Goal: Task Accomplishment & Management: Manage account settings

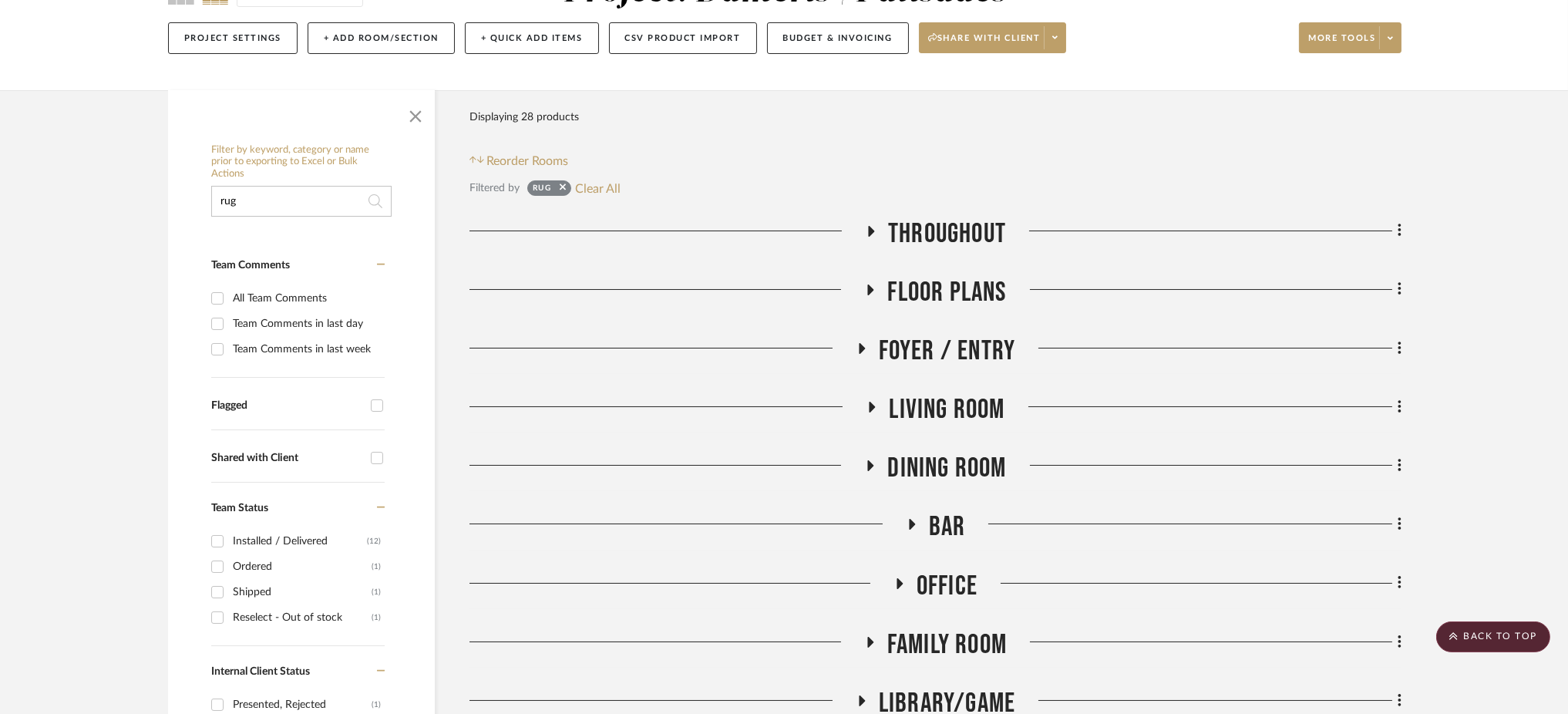
scroll to position [140, 0]
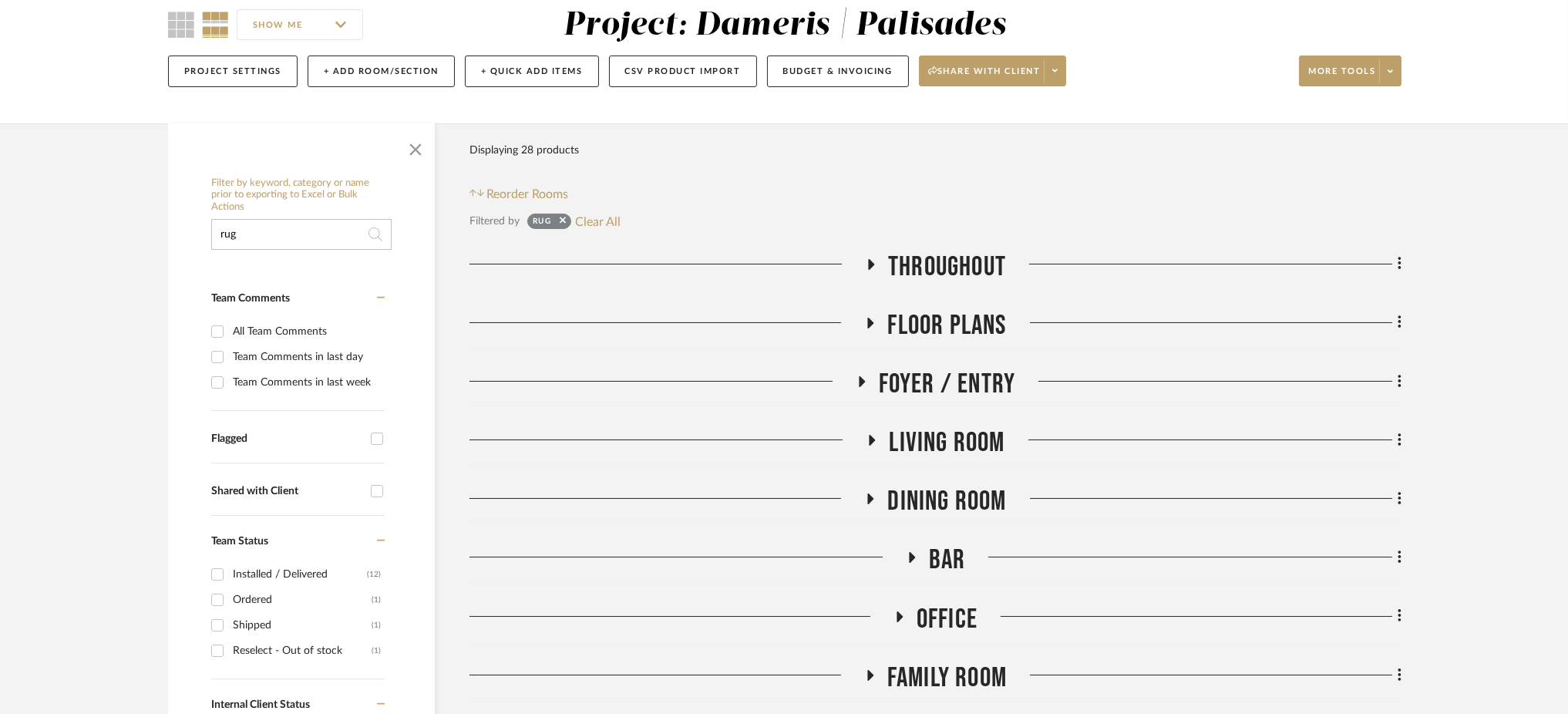
type input "mirror"
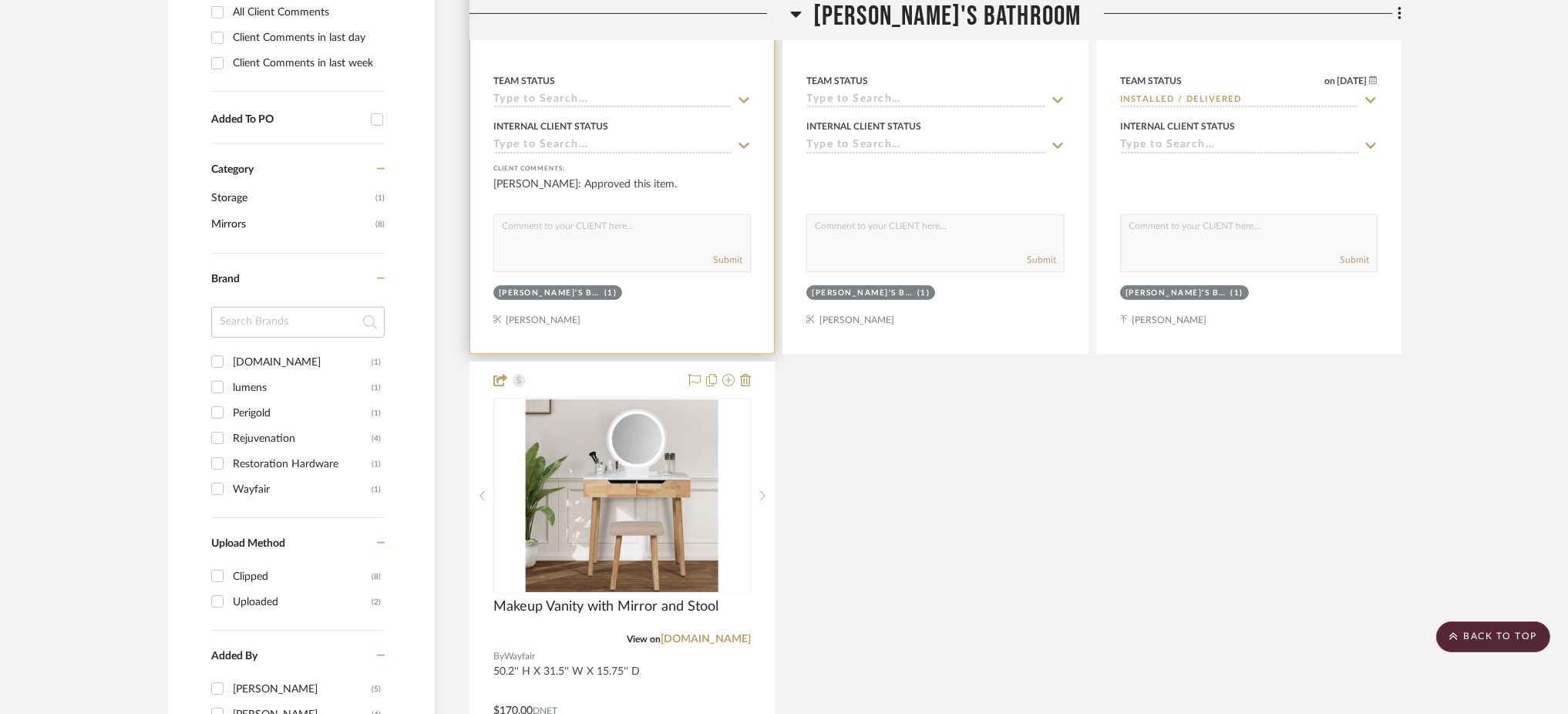
scroll to position [551, 0]
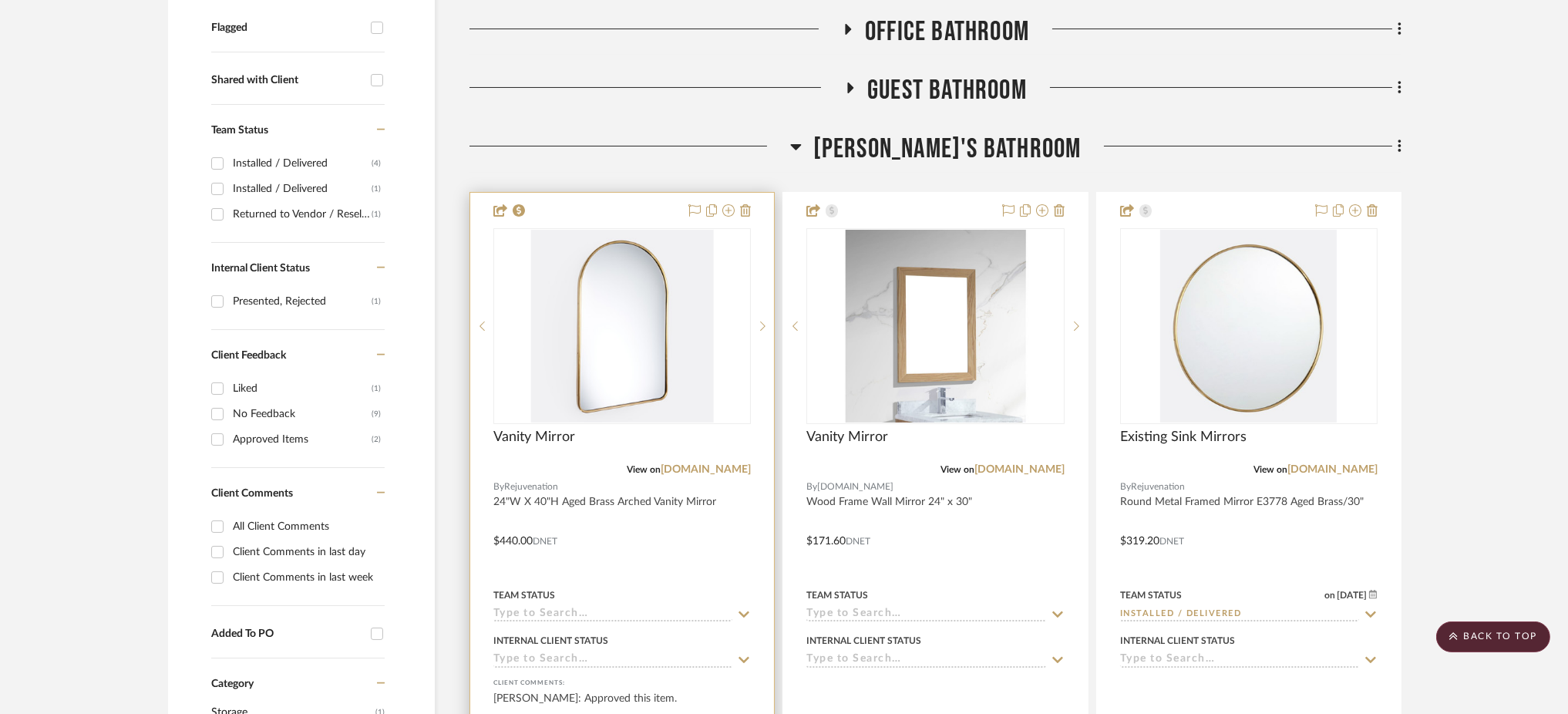
click at [598, 613] on input at bounding box center [613, 614] width 239 height 14
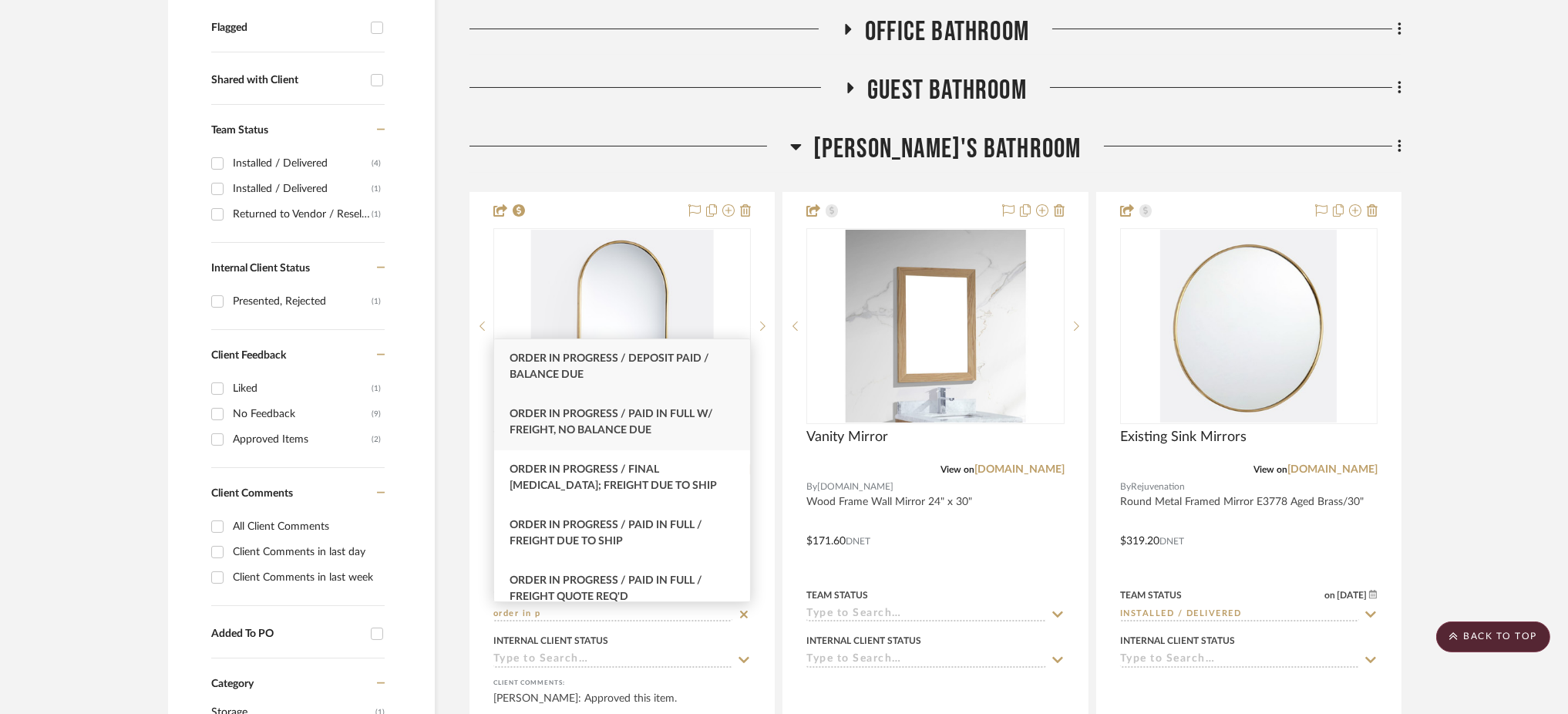
type input "order in p"
click at [667, 427] on div "Order In Progress / Paid In Full w/ Freight, No Balance due" at bounding box center [622, 422] width 256 height 55
type input "10/2/2025"
type input "Order In Progress / Paid In Full w/ Freight, No Balance due"
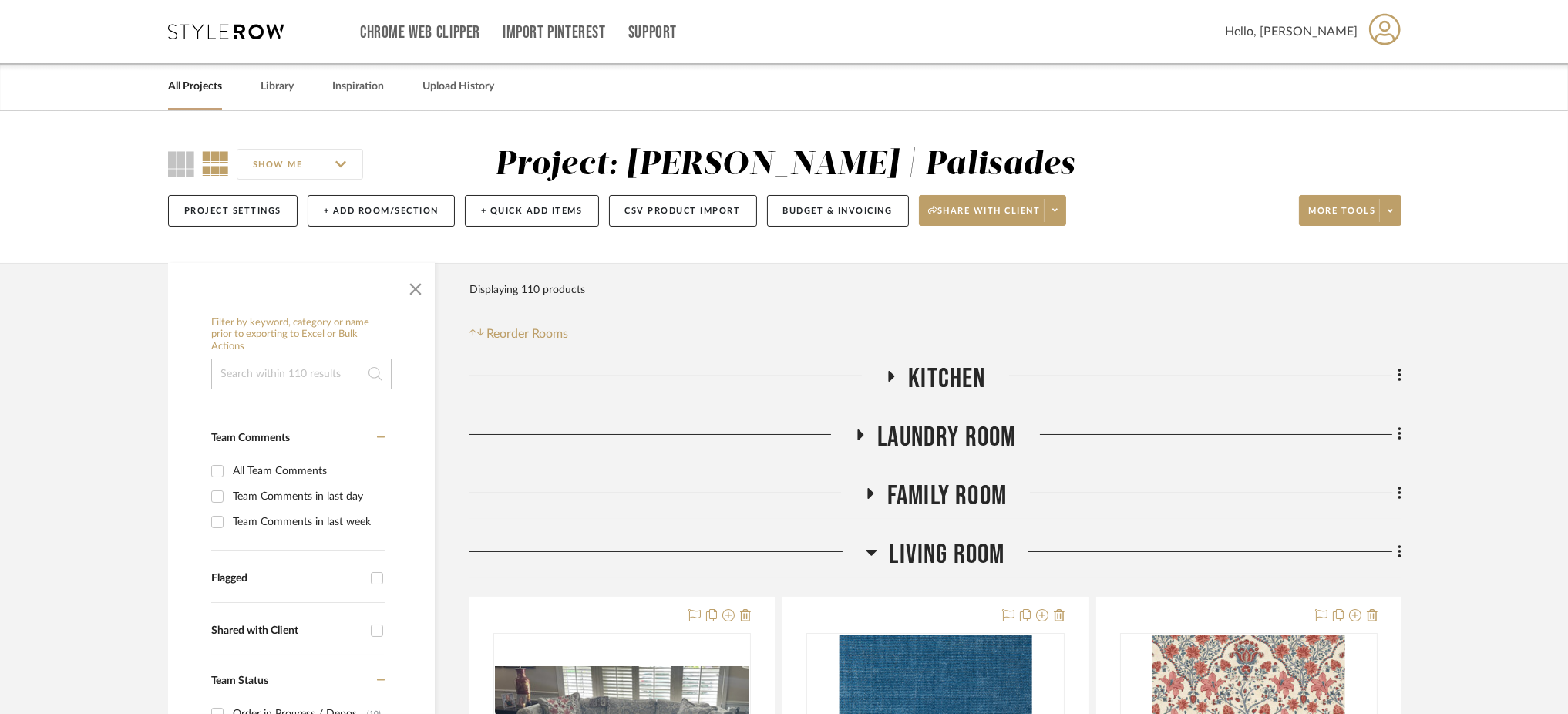
scroll to position [473, 0]
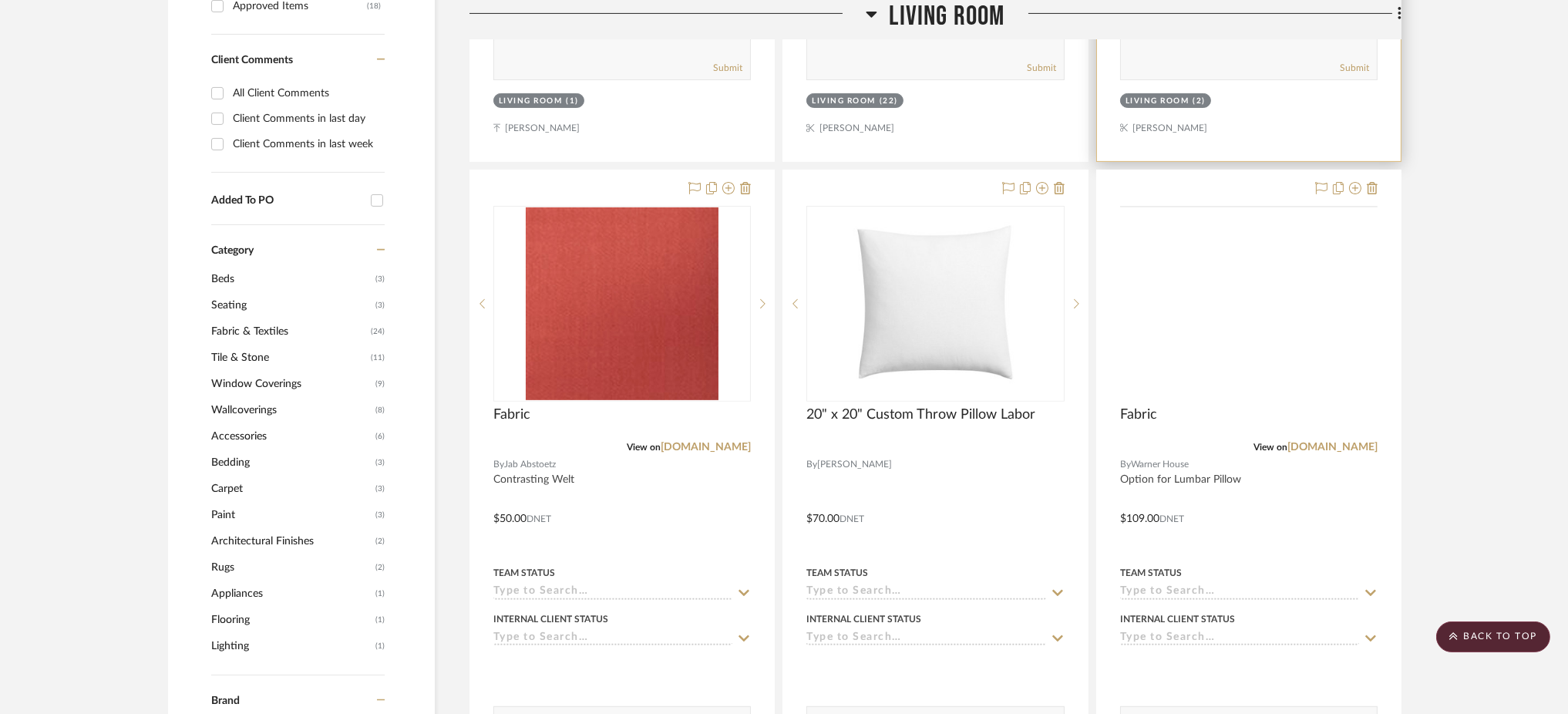
scroll to position [1112, 0]
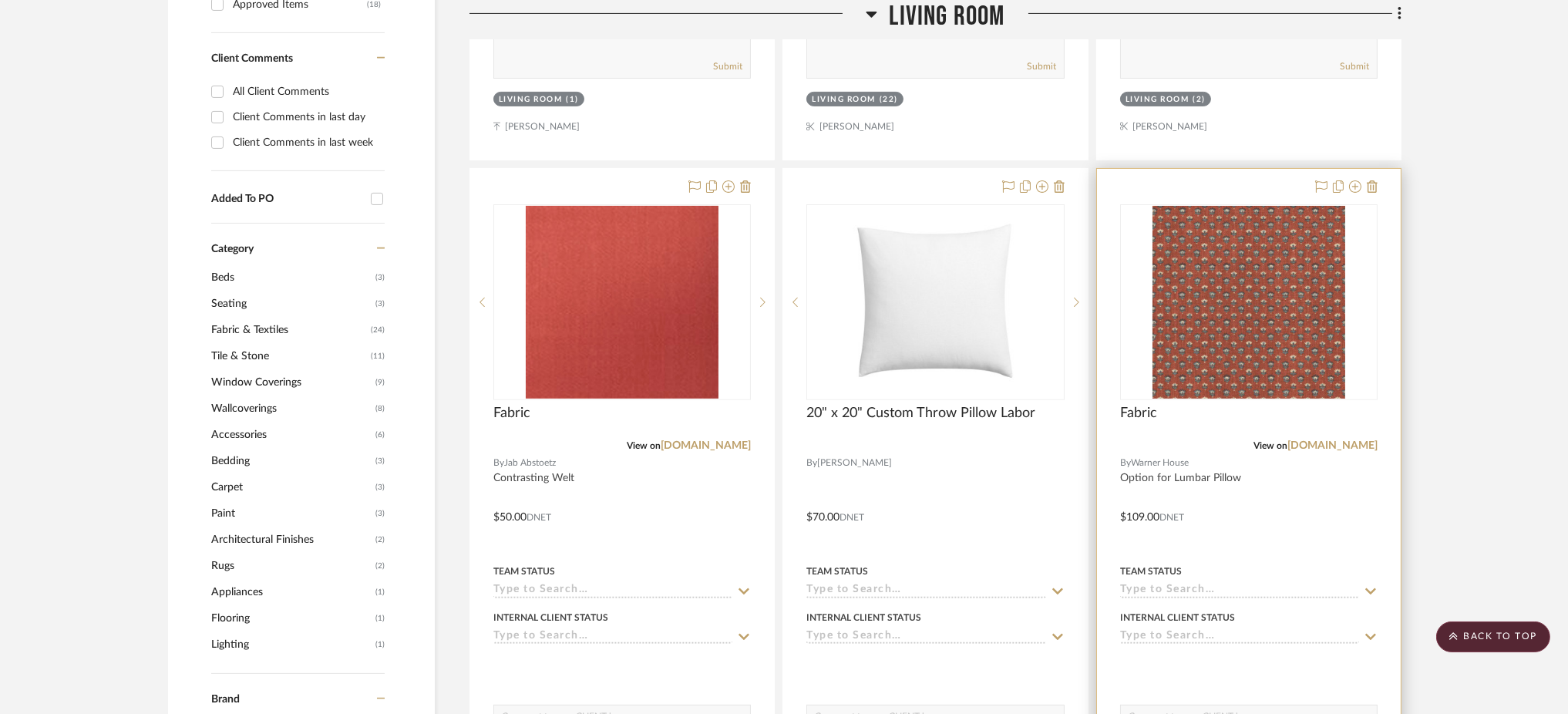
click at [1205, 347] on img "0" at bounding box center [1249, 302] width 192 height 192
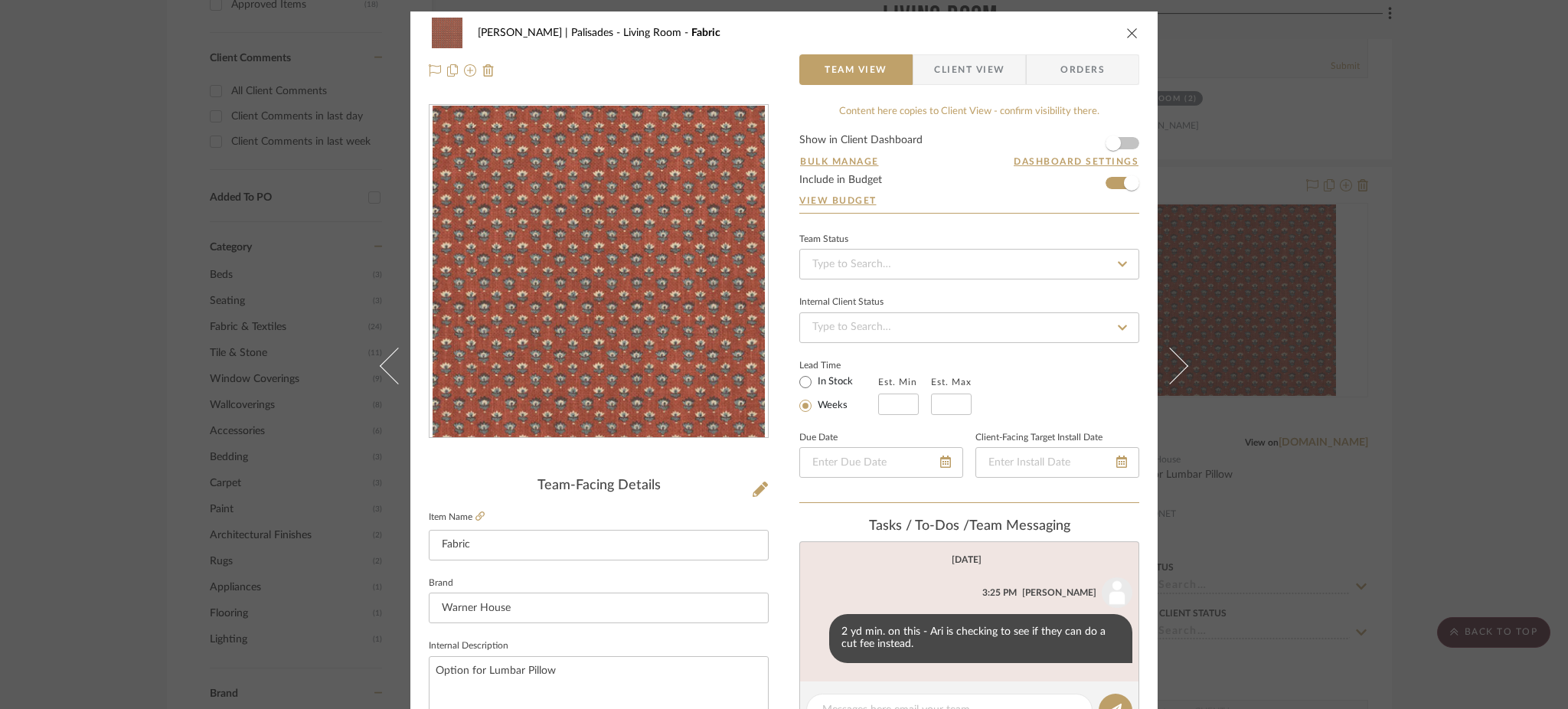
scroll to position [111, 0]
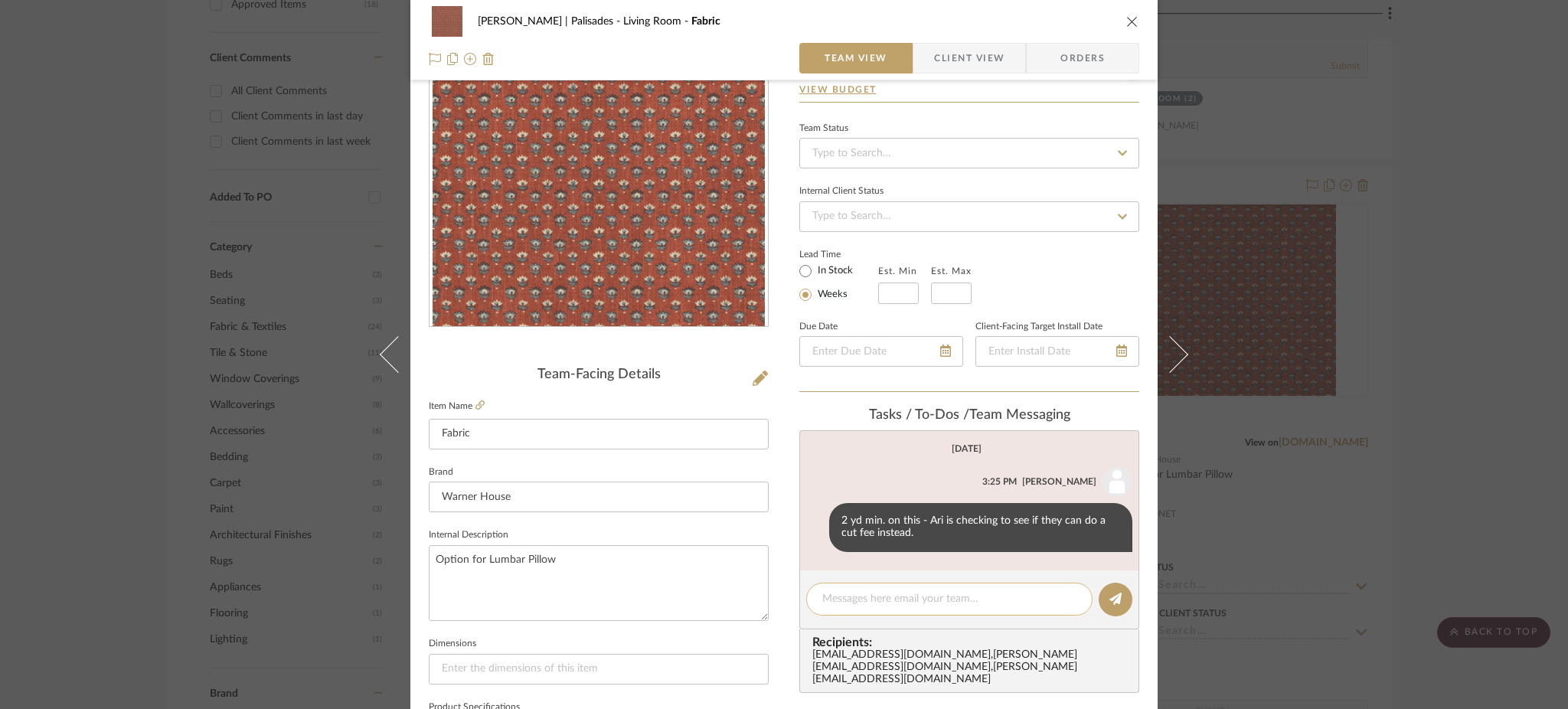
click at [837, 593] on textarea at bounding box center [949, 598] width 254 height 16
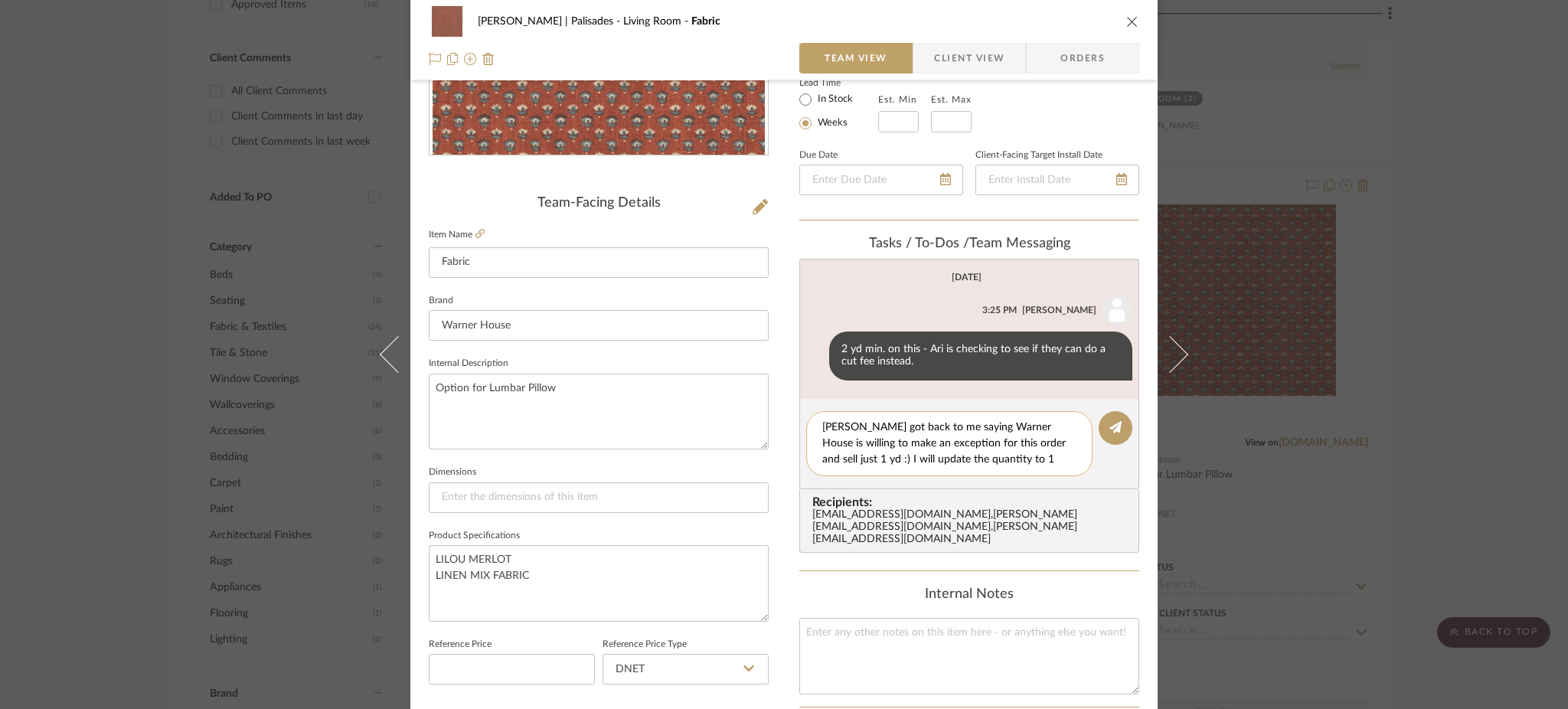
scroll to position [288, 0]
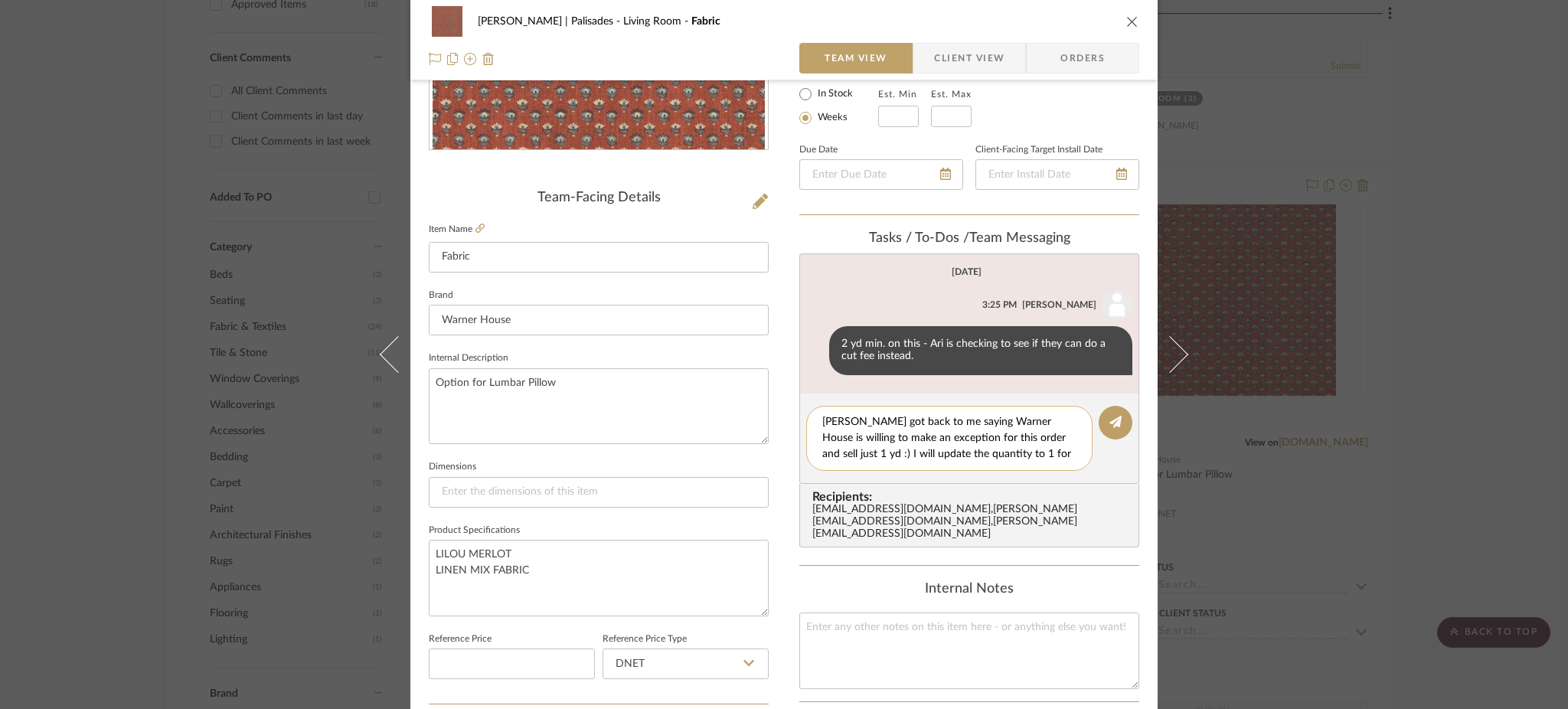
drag, startPoint x: 1066, startPoint y: 450, endPoint x: 955, endPoint y: 457, distance: 111.2
click at [955, 457] on textarea "Ari got back to me saying Warner House is willing to make an exception for this…" at bounding box center [949, 438] width 254 height 48
click at [983, 443] on textarea "Ari got back to me saying Warner House is willing to make an exception for this…" at bounding box center [949, 438] width 254 height 48
drag, startPoint x: 968, startPoint y: 447, endPoint x: 1087, endPoint y: 469, distance: 121.0
click at [1087, 469] on editor-of-message "Ari got back to me saying Warner House is willing to make an exception for this…" at bounding box center [970, 439] width 340 height 90
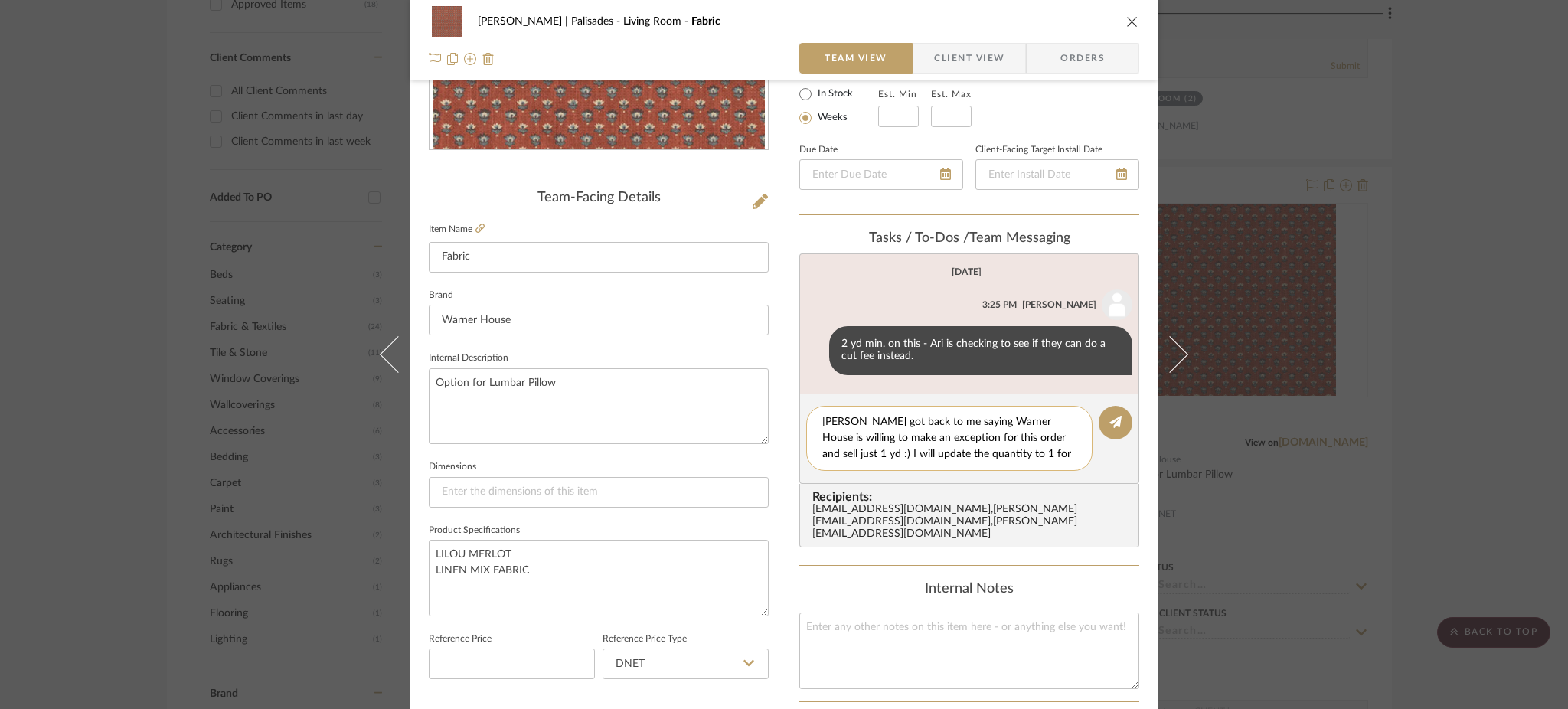
click at [966, 448] on textarea "Ari got back to me saying Warner House is willing to make an exception for this…" at bounding box center [949, 438] width 254 height 48
drag, startPoint x: 951, startPoint y: 450, endPoint x: 1068, endPoint y: 448, distance: 117.0
click at [1068, 448] on textarea "Ari got back to me saying Warner House is willing to make an exception for this…" at bounding box center [949, 438] width 254 height 48
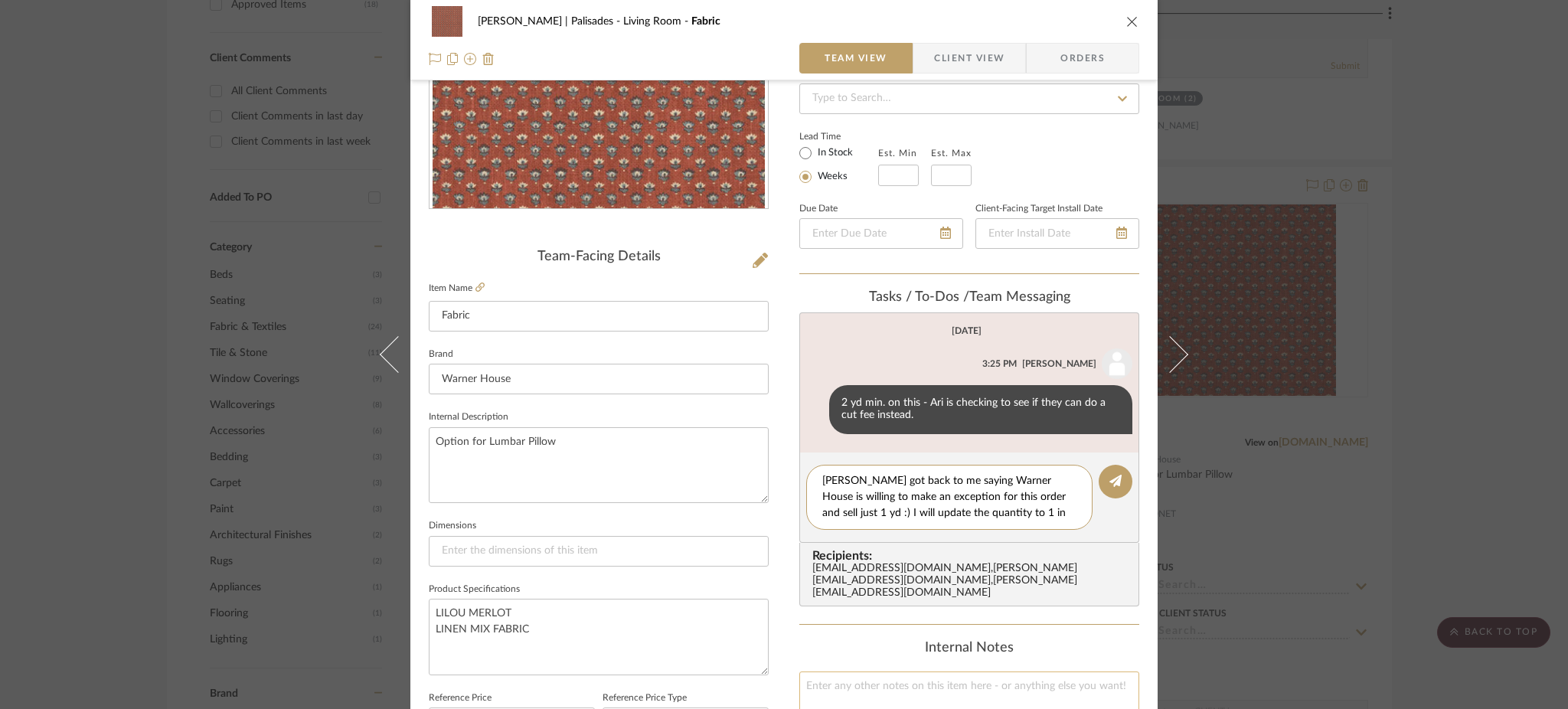
scroll to position [226, 0]
click at [1033, 483] on textarea "Ari got back to me saying Warner House is willing to make an exception for this…" at bounding box center [949, 499] width 254 height 48
click at [1052, 495] on textarea "Ari got back to me saying Warner House is willing to make an exception for this…" at bounding box center [949, 499] width 254 height 48
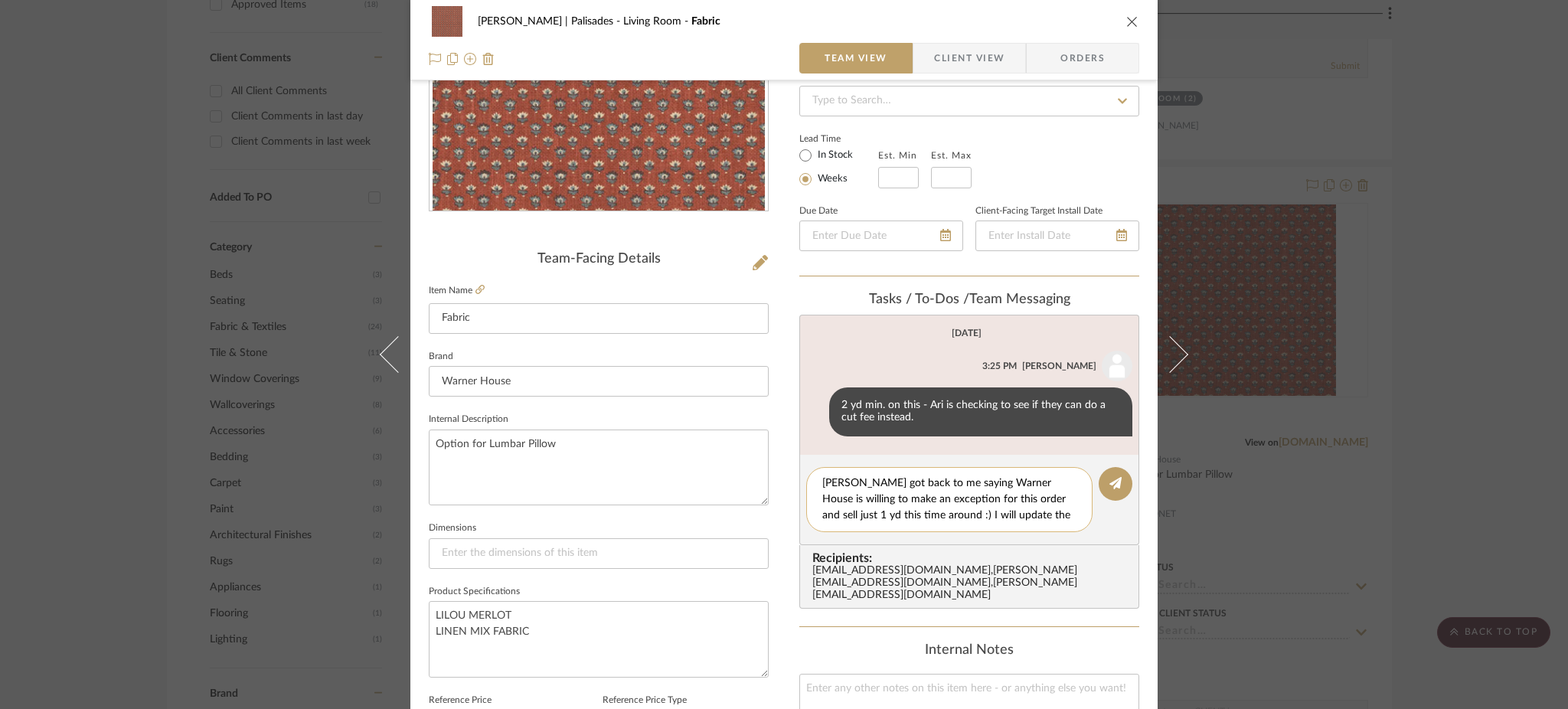
click at [1061, 513] on textarea "Ari got back to me saying Warner House is willing to make an exception for this…" at bounding box center [949, 499] width 254 height 48
click at [899, 510] on textarea "Ari got back to me saying Warner House is willing to make an exception for this…" at bounding box center [949, 499] width 254 height 48
click at [1012, 495] on textarea "Ari got back to me saying Warner House is willing to make an exception for this…" at bounding box center [949, 499] width 254 height 48
click at [1010, 494] on textarea "Ari got back to me saying Warner House is willing to make an exception for this…" at bounding box center [949, 499] width 254 height 48
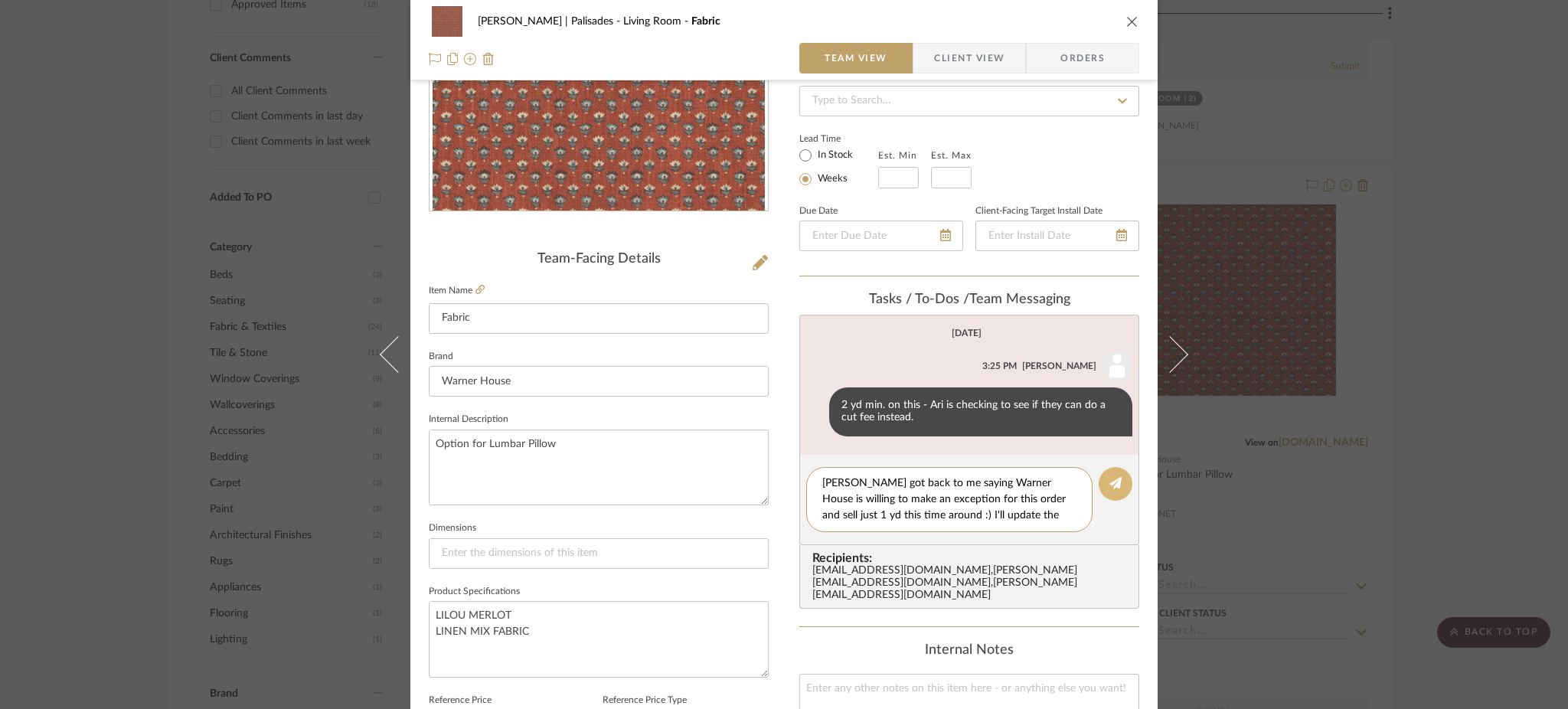
type textarea "Ari got back to me saying Warner House is willing to make an exception for this…"
click at [1109, 481] on icon at bounding box center [1115, 483] width 12 height 12
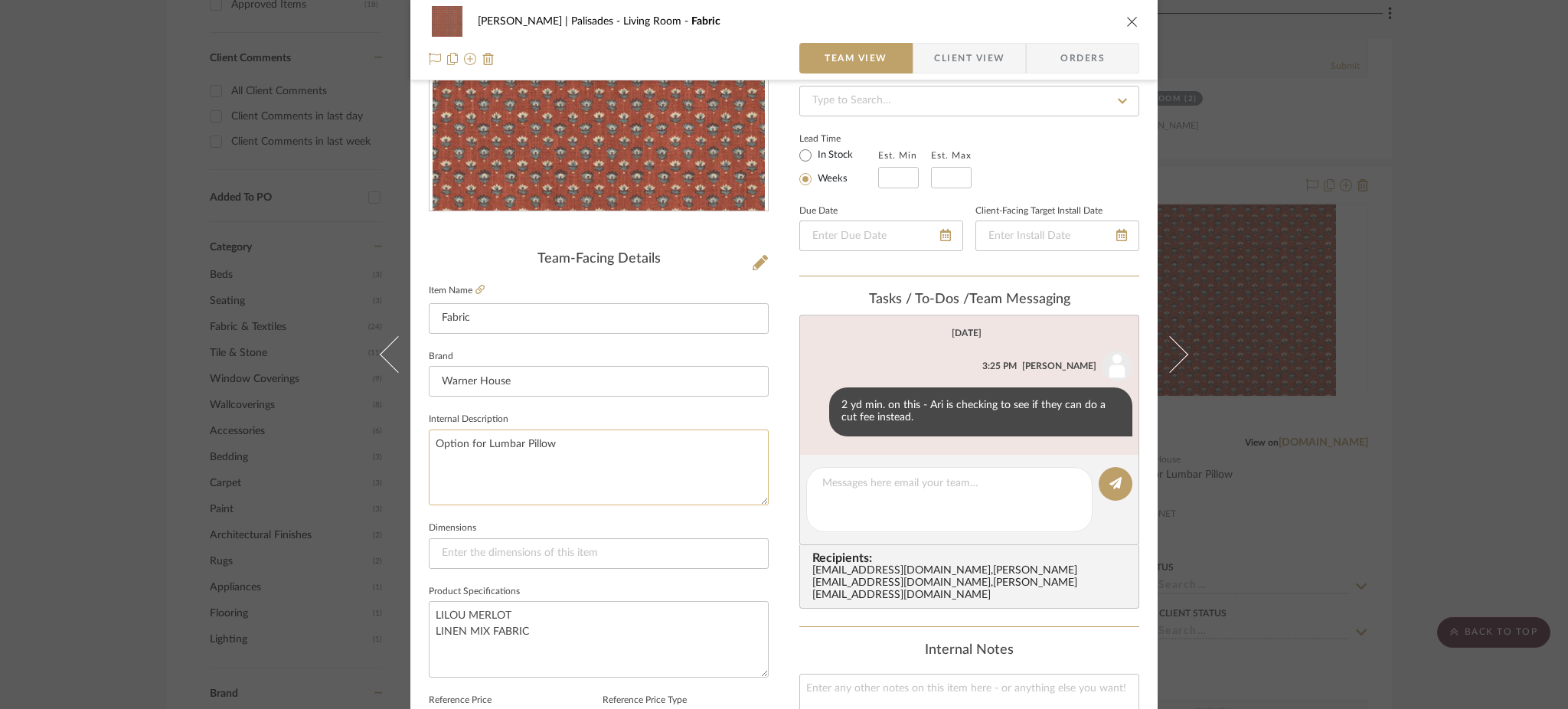
scroll to position [529, 0]
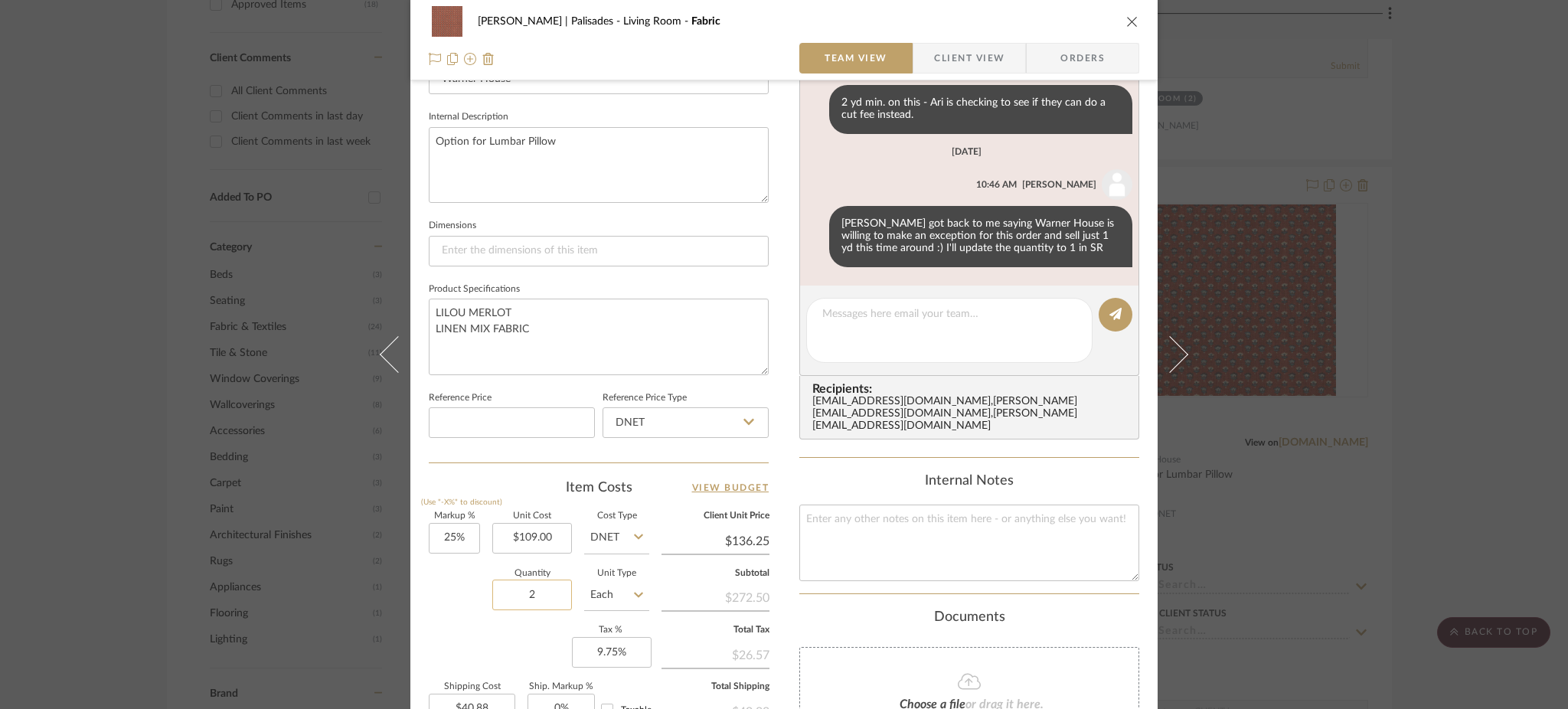
click at [533, 587] on input "2" at bounding box center [532, 595] width 79 height 30
type input "1"
click at [564, 316] on textarea "LILOU MERLOT LINEN MIX FABRIC" at bounding box center [598, 336] width 340 height 76
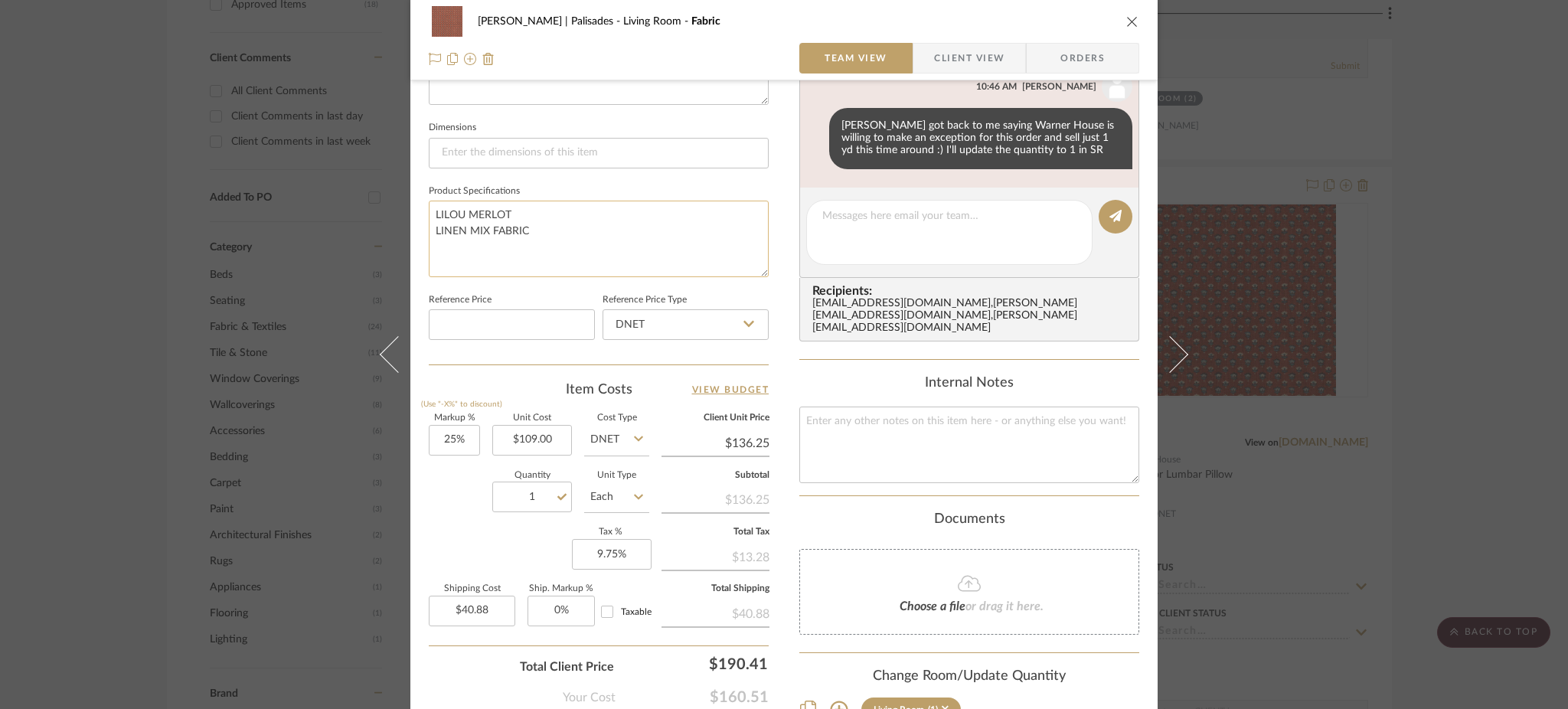
scroll to position [631, 0]
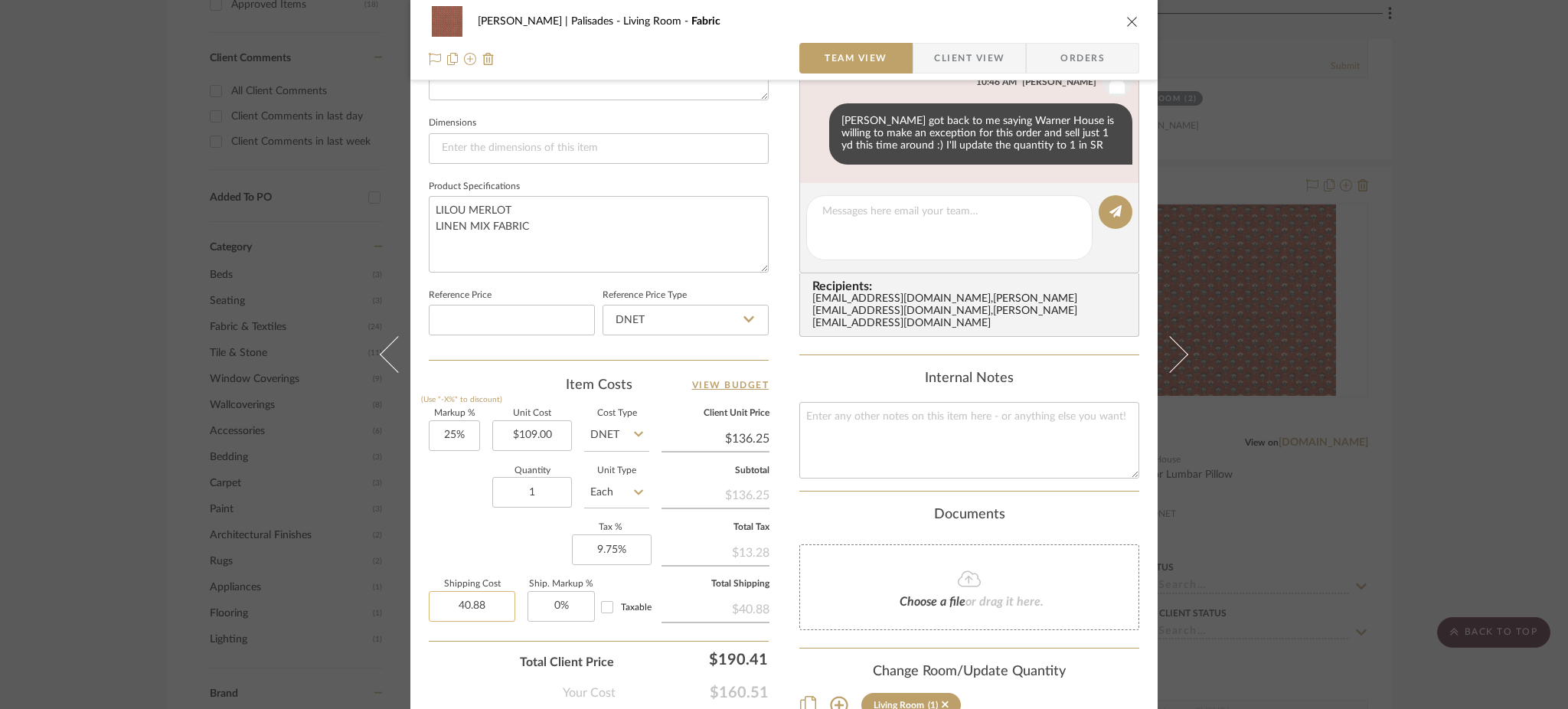
click at [474, 595] on input "40.88" at bounding box center [472, 606] width 86 height 30
type input "$20.44"
click at [573, 208] on textarea "LILOU MERLOT LINEN MIX FABRIC" at bounding box center [598, 234] width 340 height 76
click at [98, 330] on div "Johnsen | Palisades Living Room Fabric Team View Client View Orders Team-Facing…" at bounding box center [784, 354] width 1568 height 709
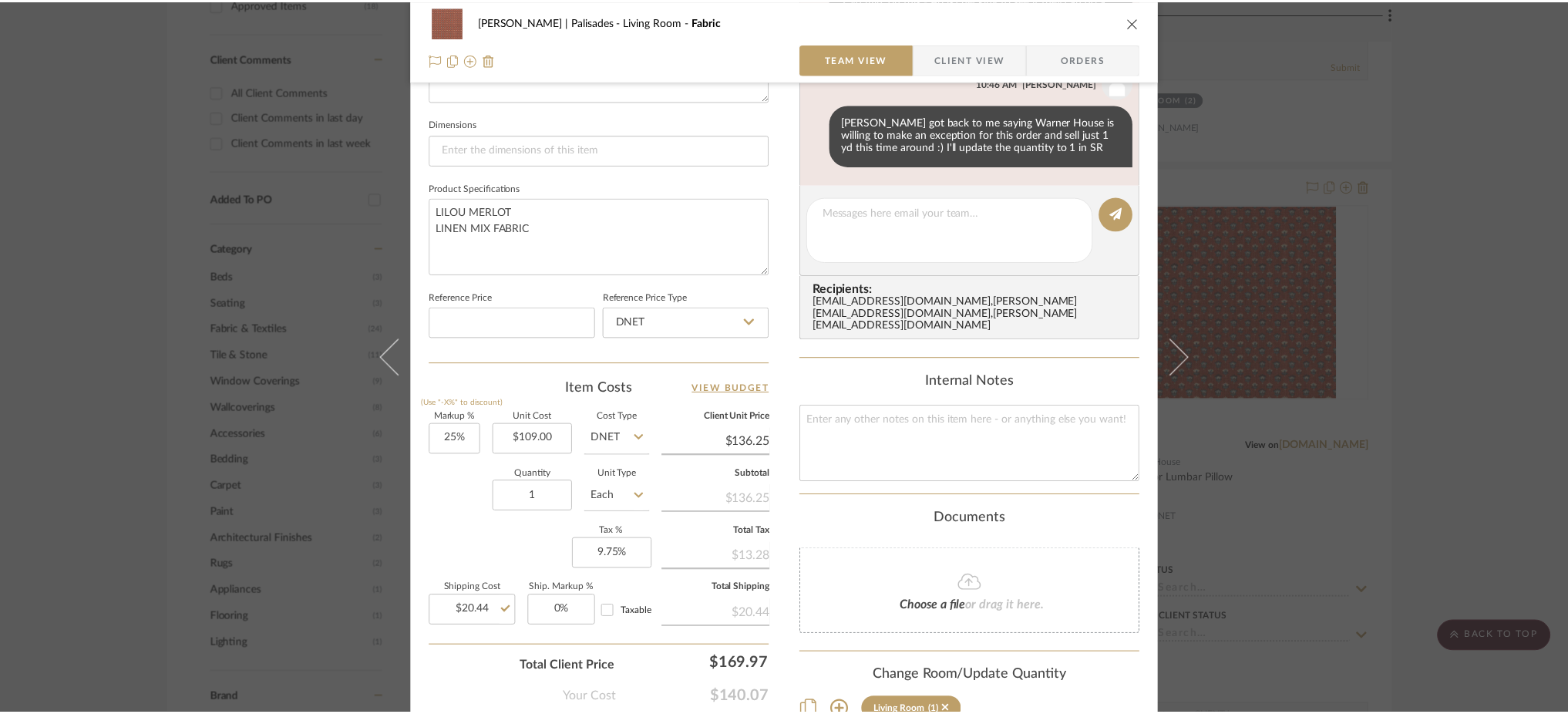
scroll to position [1112, 0]
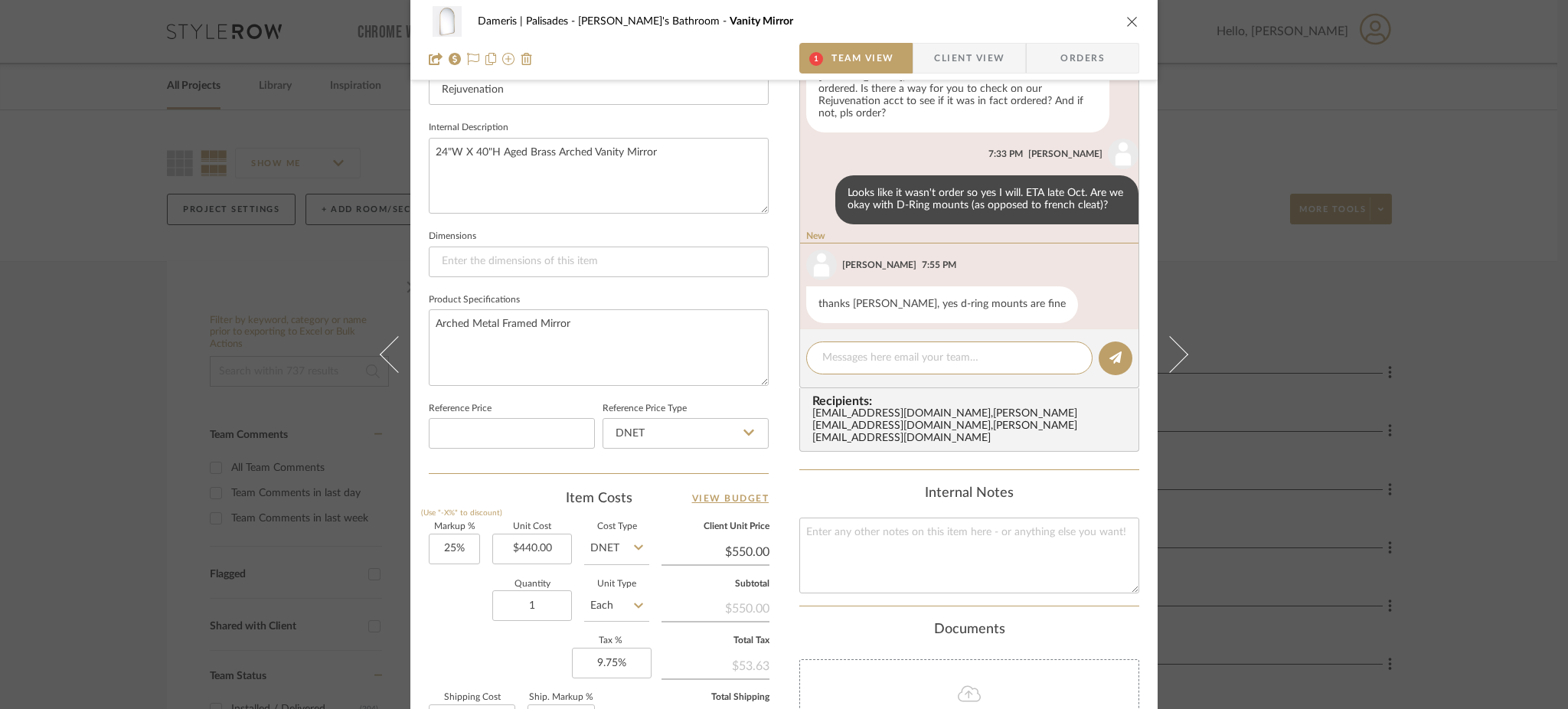
scroll to position [351, 0]
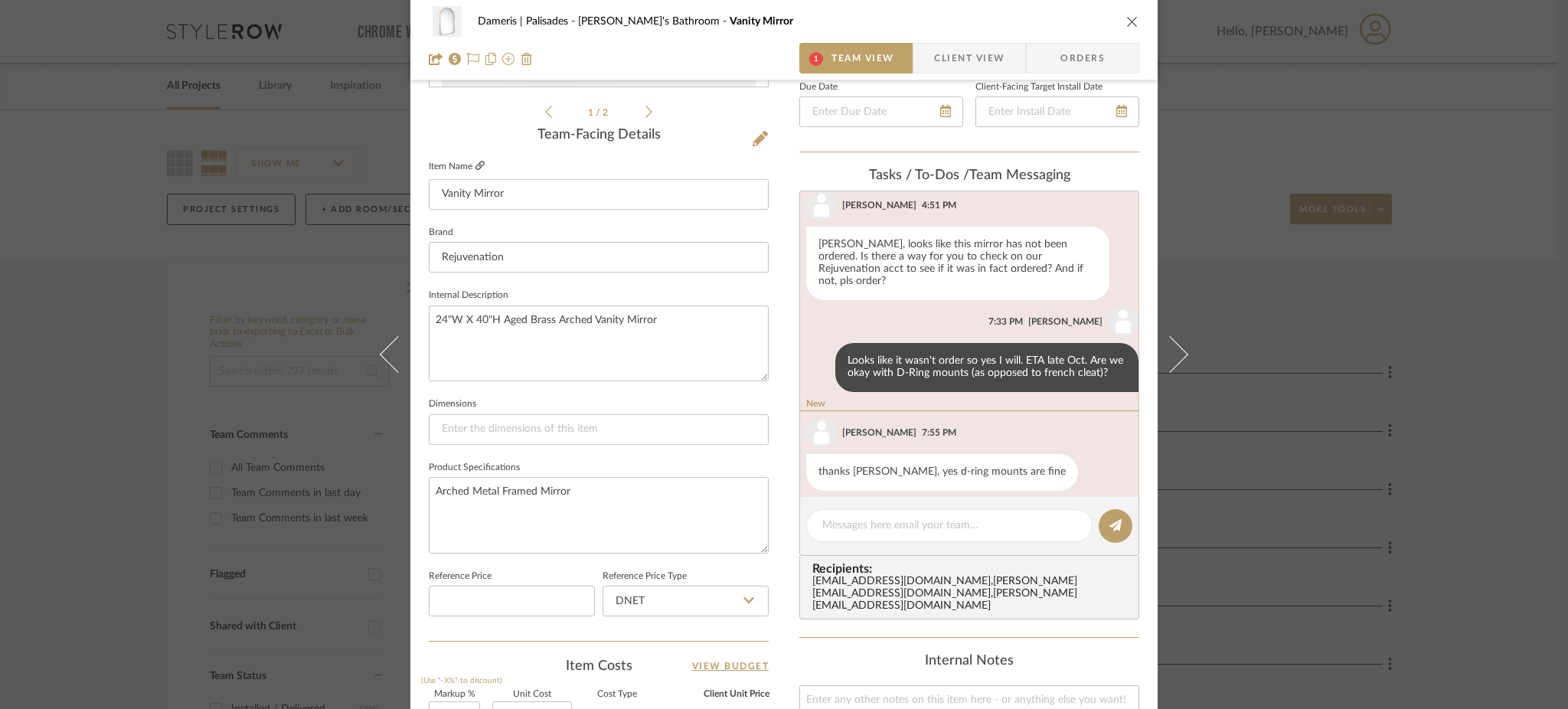
click at [476, 161] on icon at bounding box center [479, 165] width 9 height 9
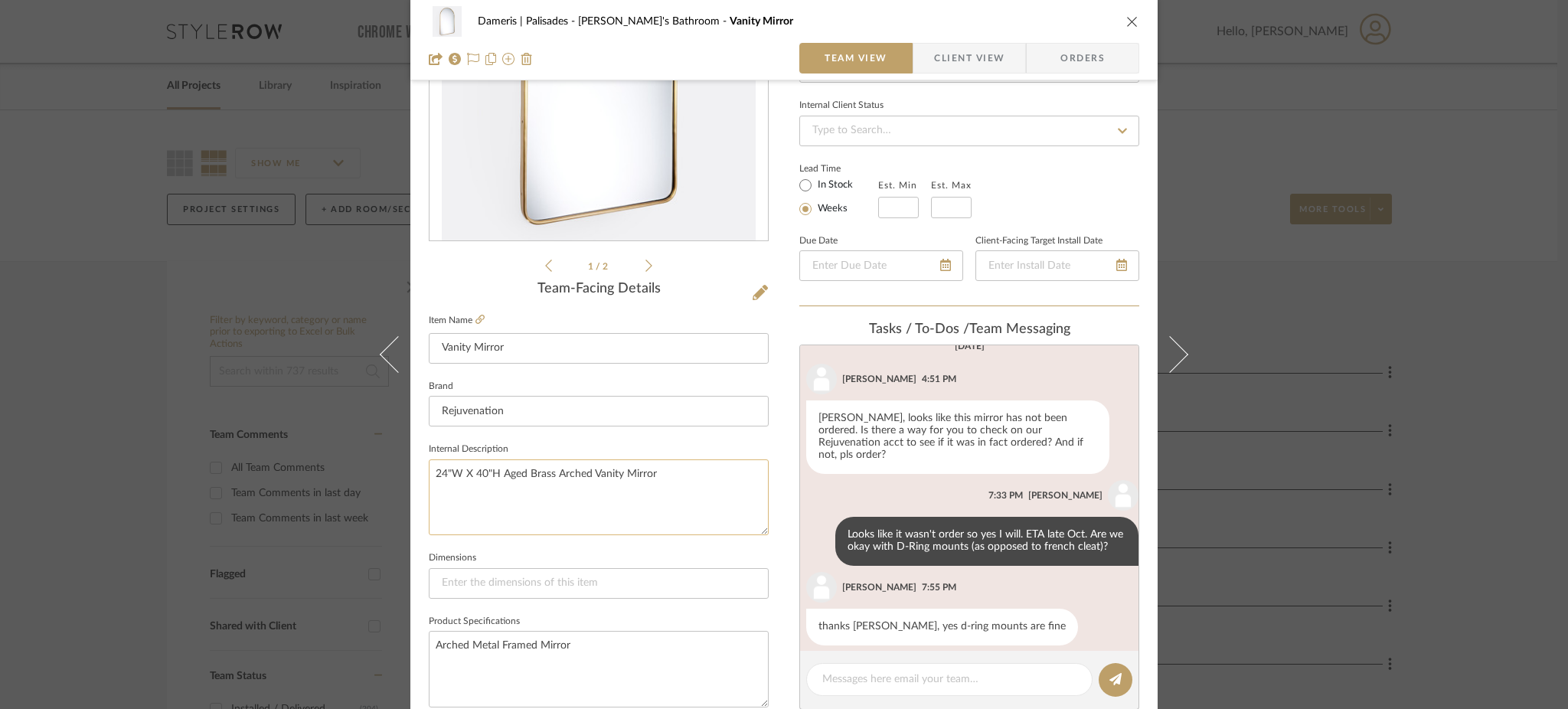
scroll to position [723, 0]
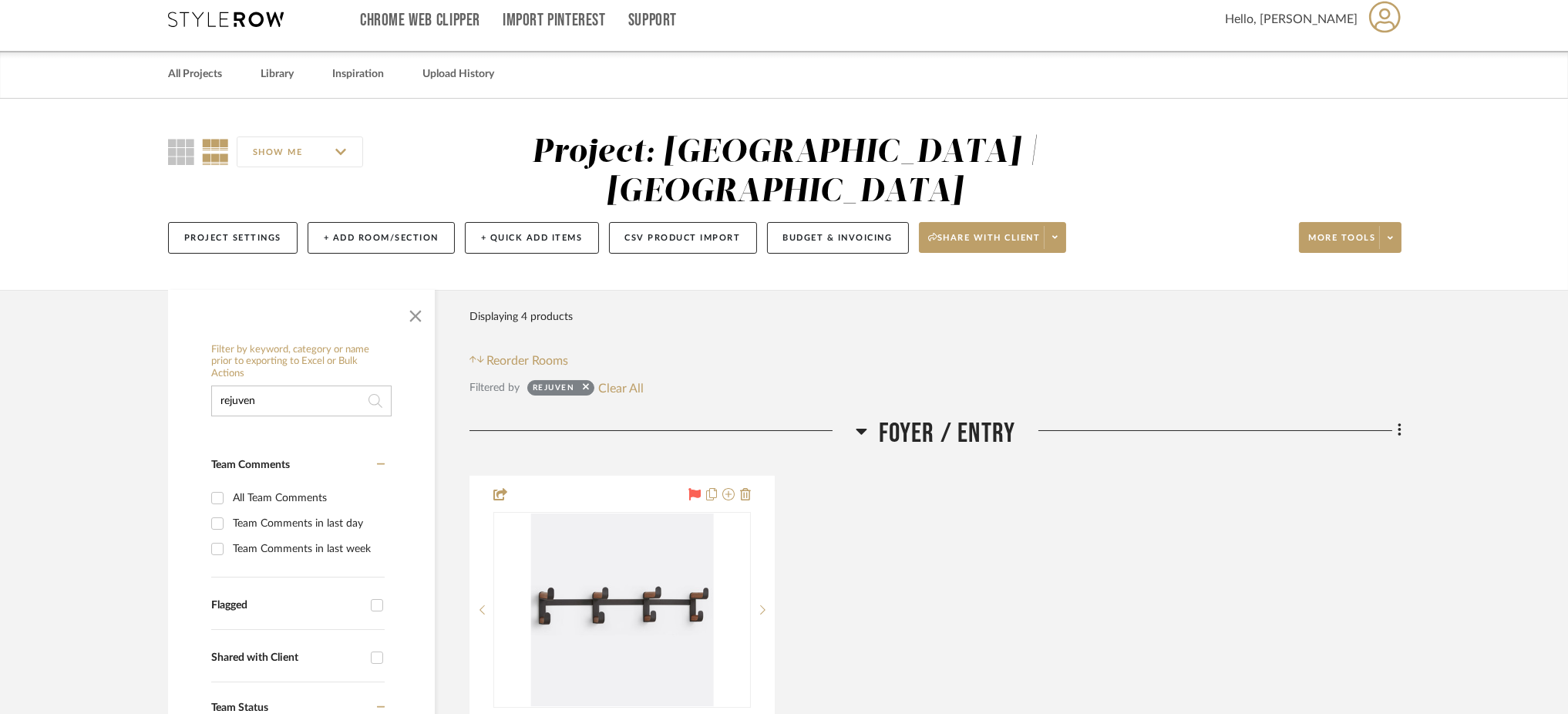
click at [223, 23] on icon at bounding box center [226, 20] width 116 height 15
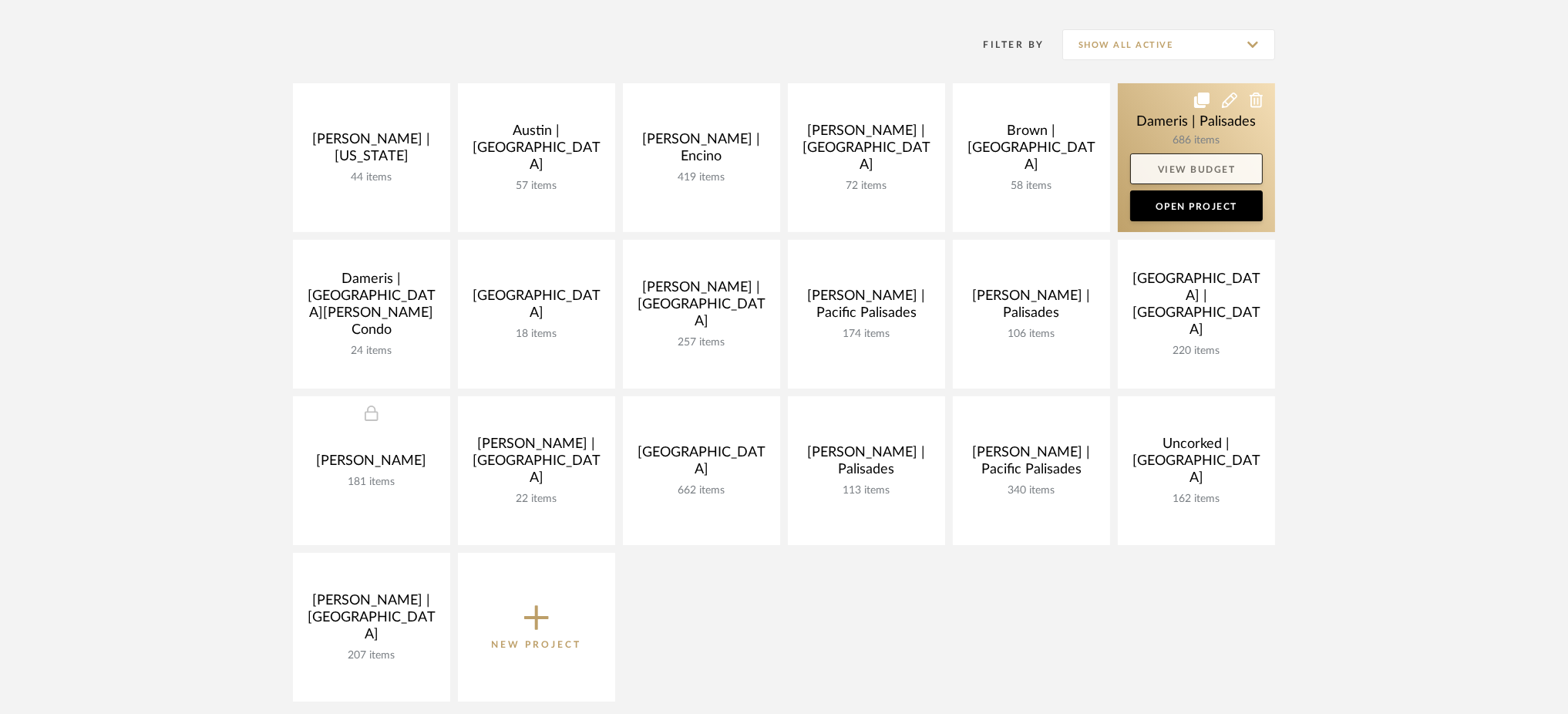
scroll to position [300, 0]
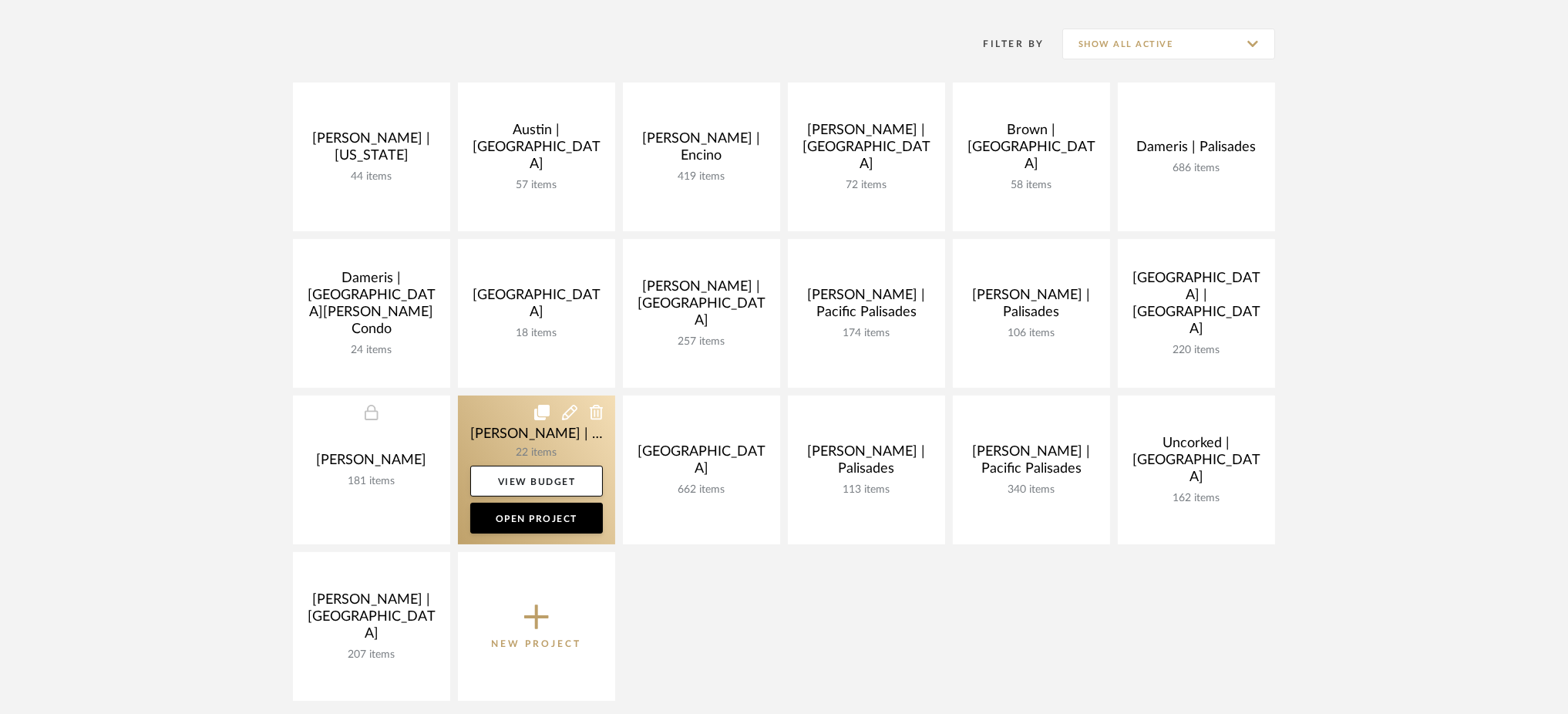
click at [489, 420] on link at bounding box center [536, 470] width 157 height 149
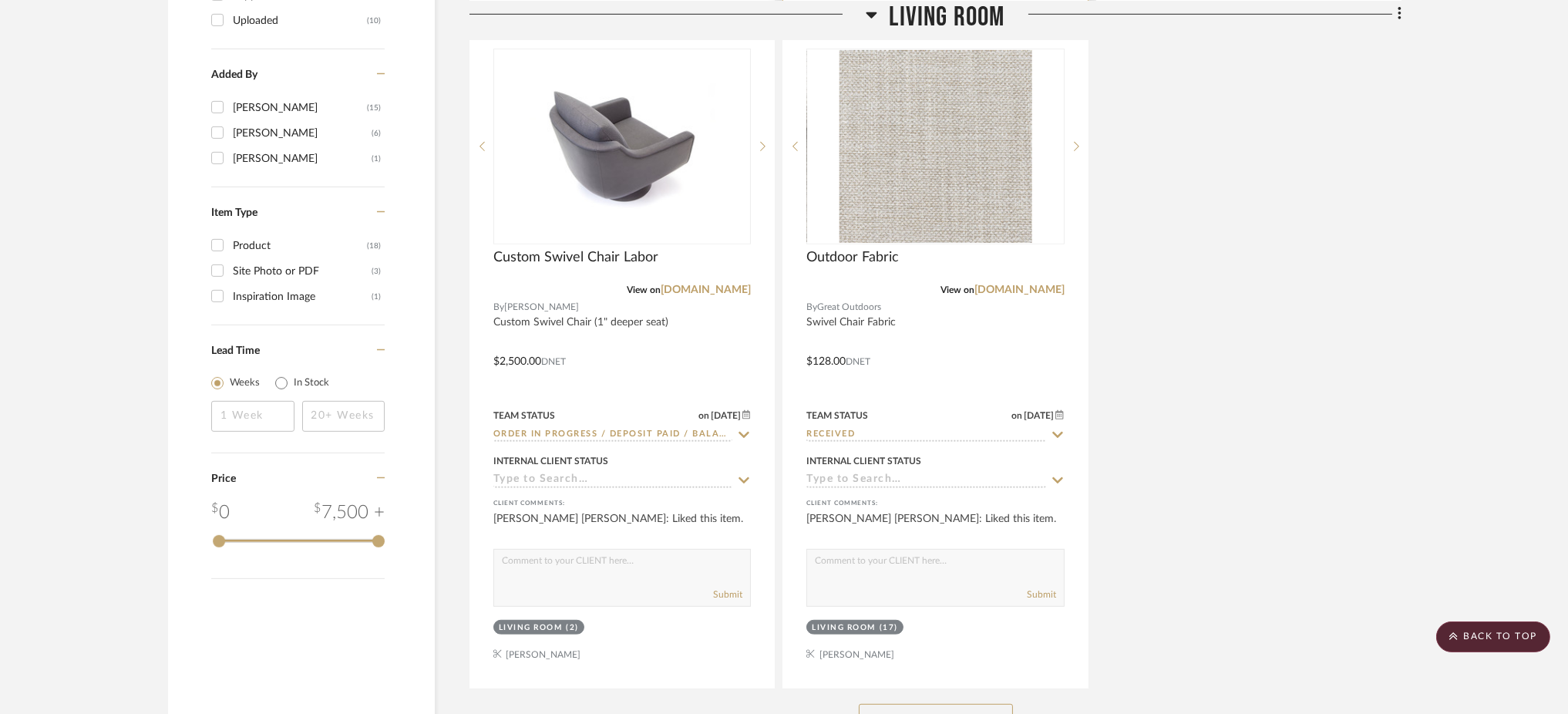
scroll to position [1838, 0]
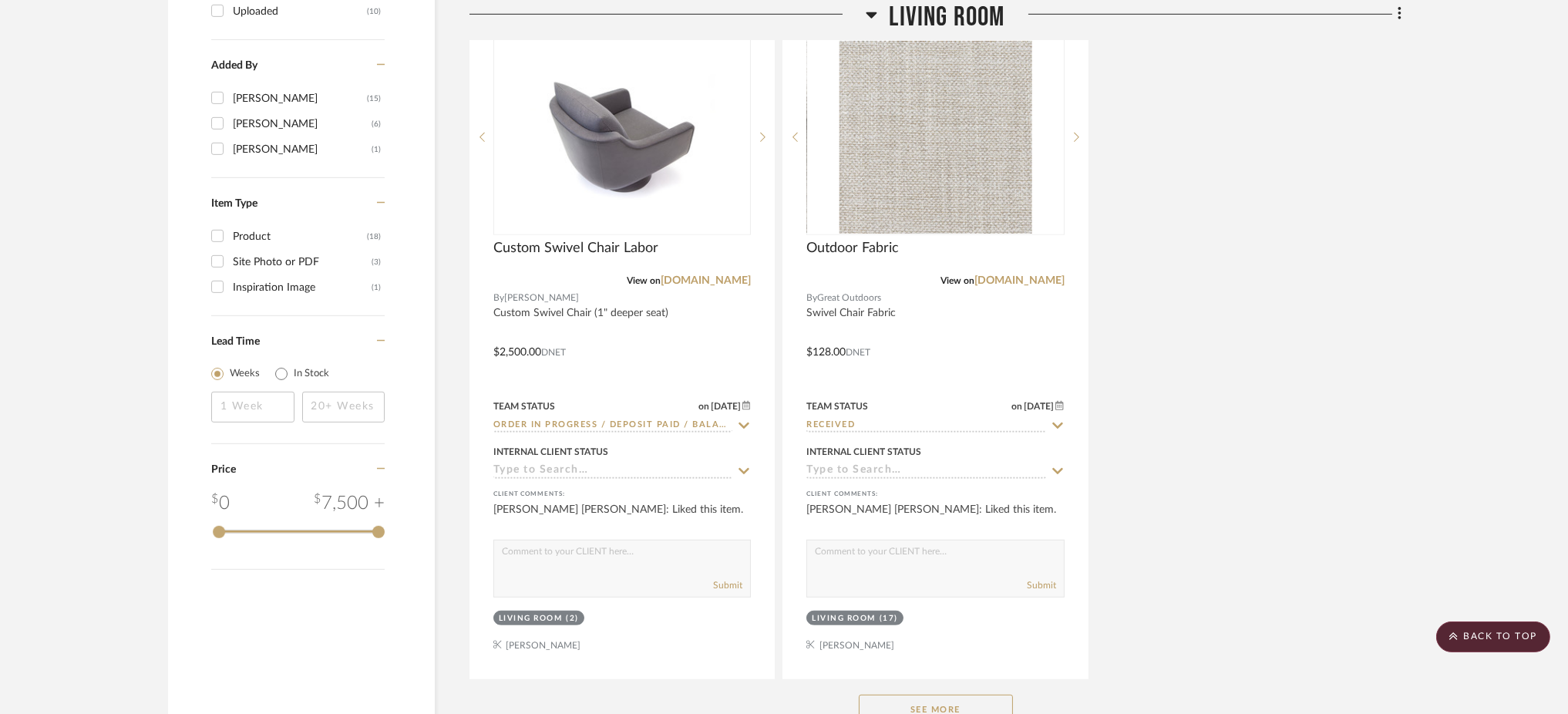
click at [936, 694] on button "See More" at bounding box center [936, 710] width 154 height 31
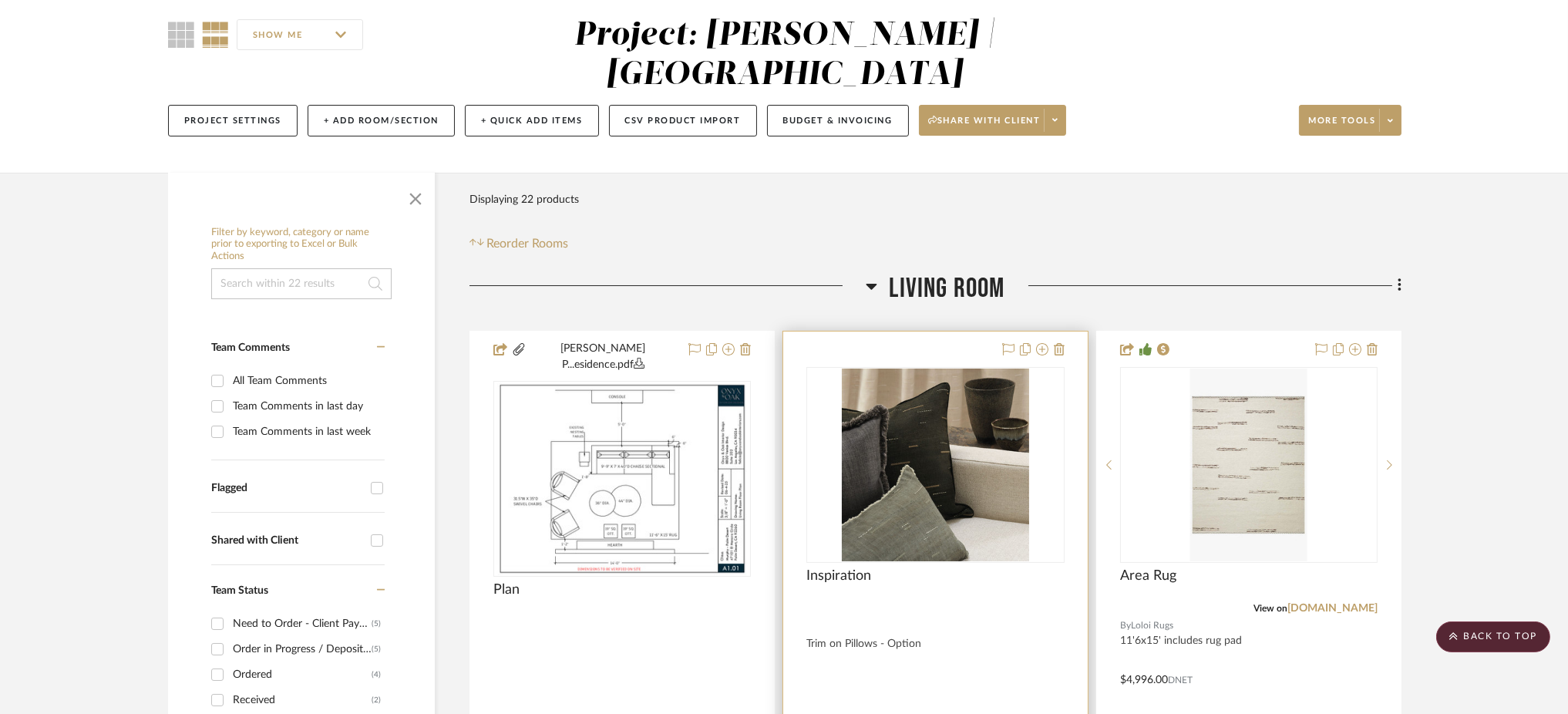
scroll to position [127, 0]
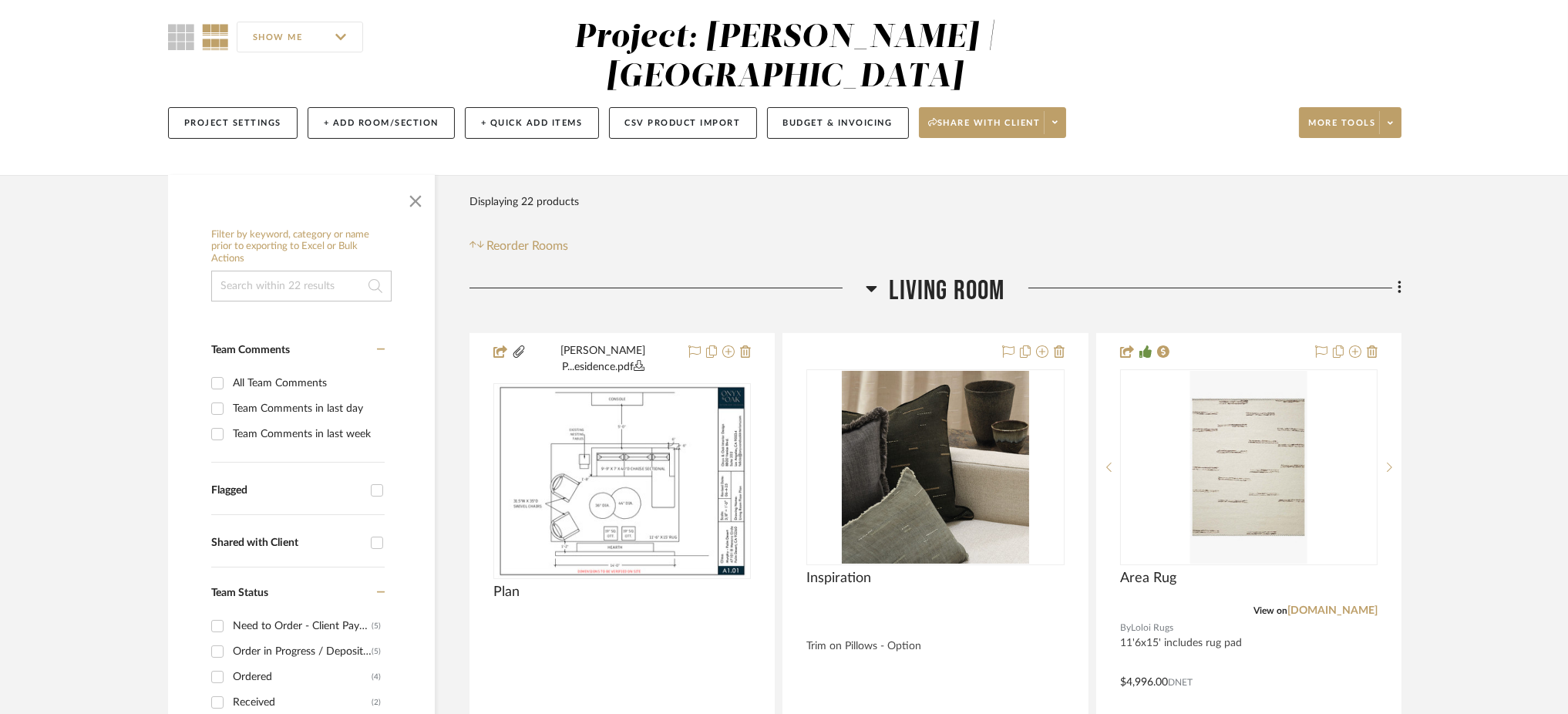
click at [873, 286] on icon at bounding box center [872, 288] width 11 height 6
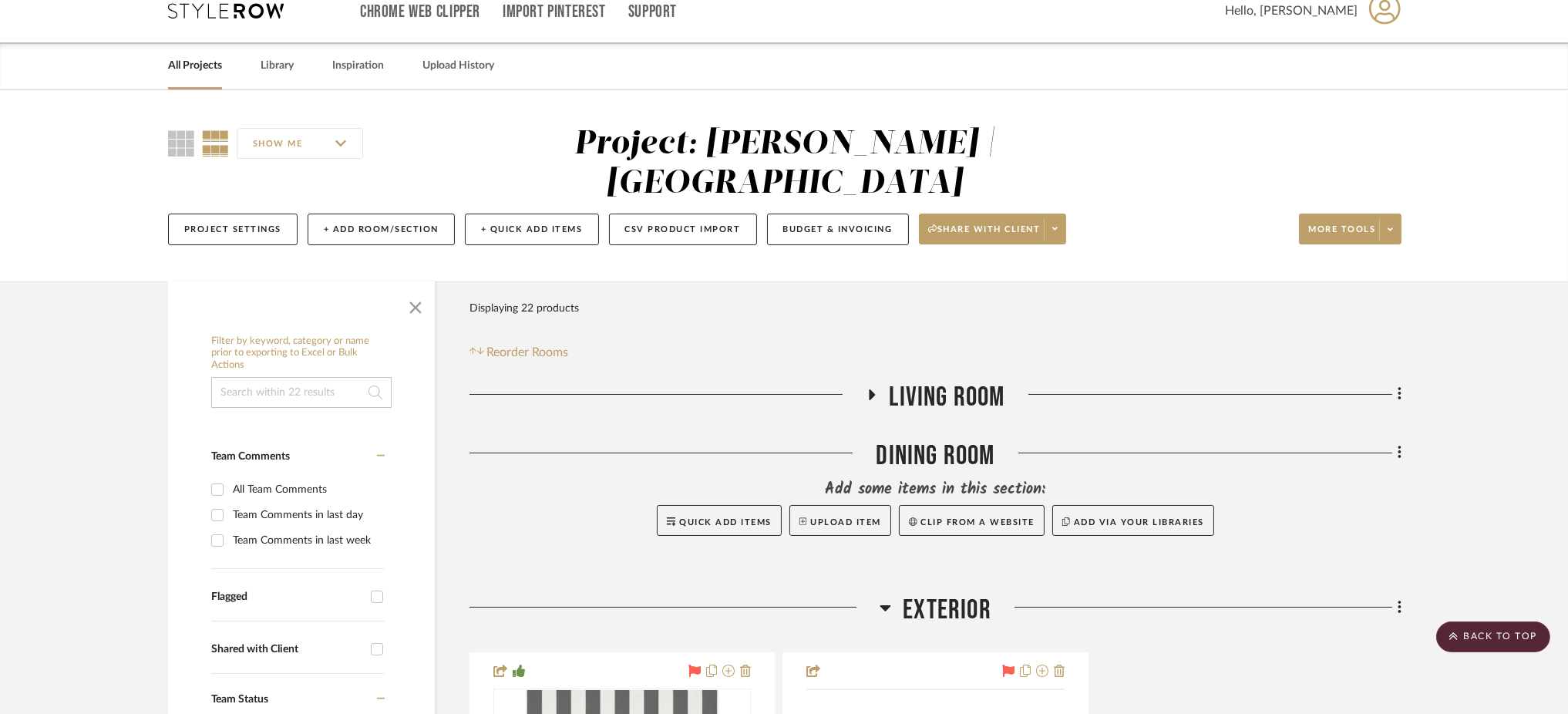
scroll to position [0, 0]
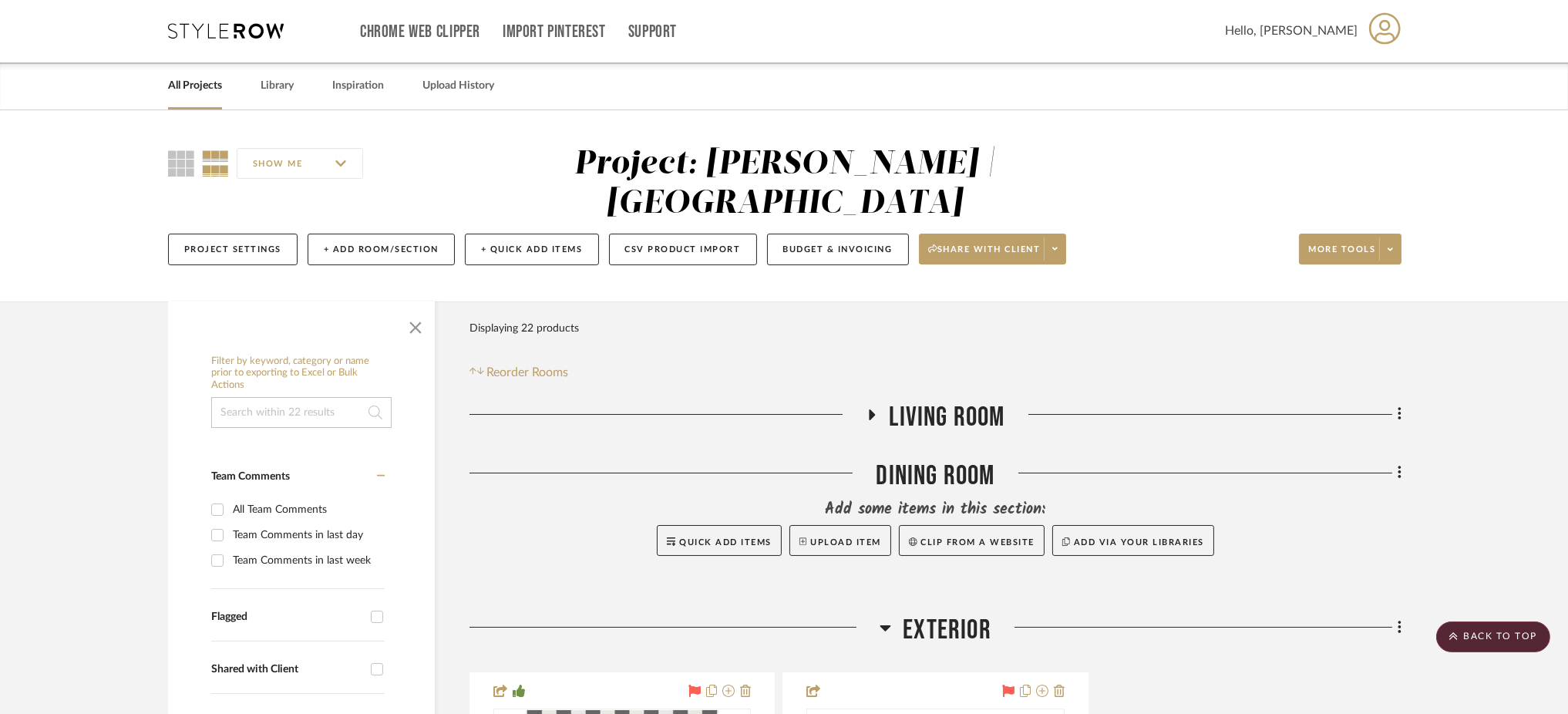
click at [874, 408] on icon at bounding box center [873, 414] width 19 height 12
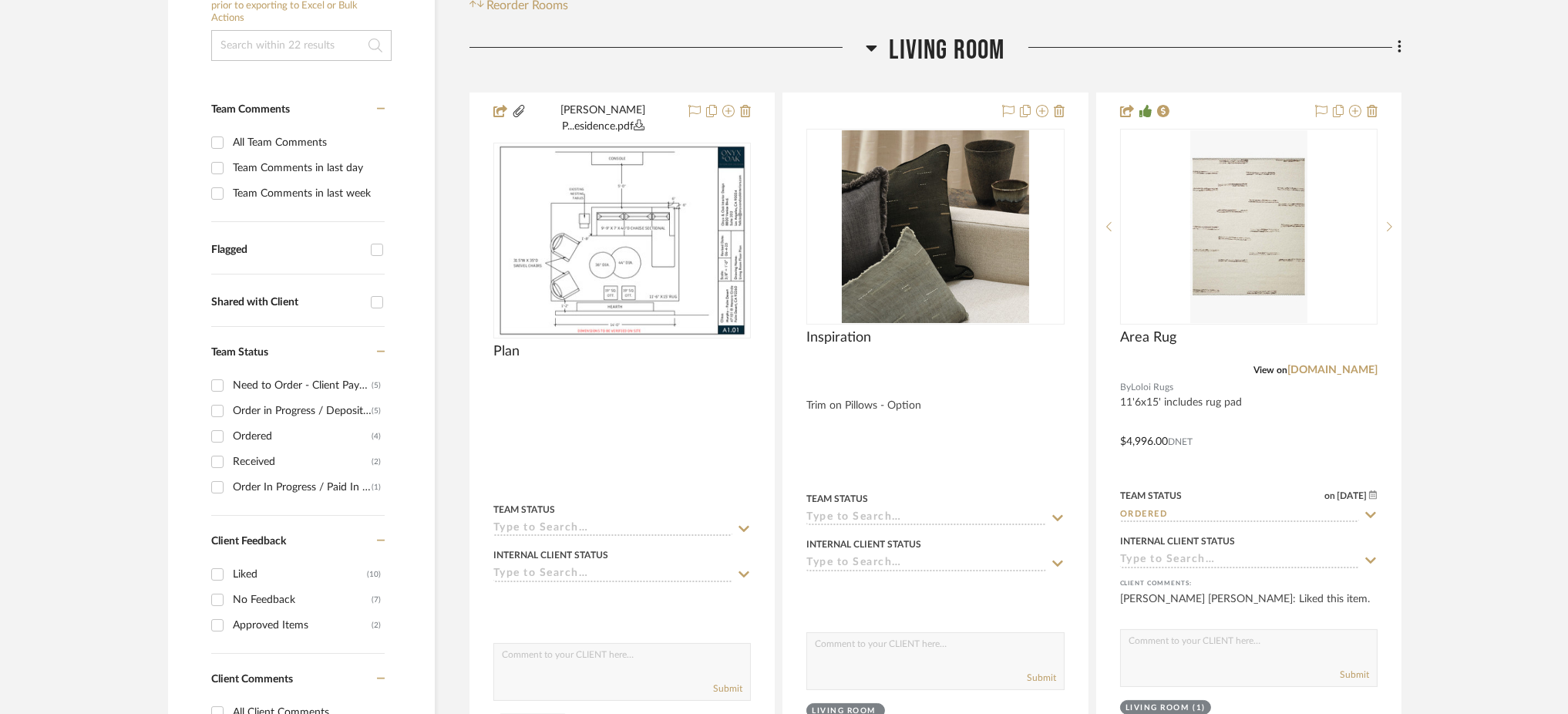
scroll to position [374, 0]
